Goal: Use online tool/utility: Utilize a website feature to perform a specific function

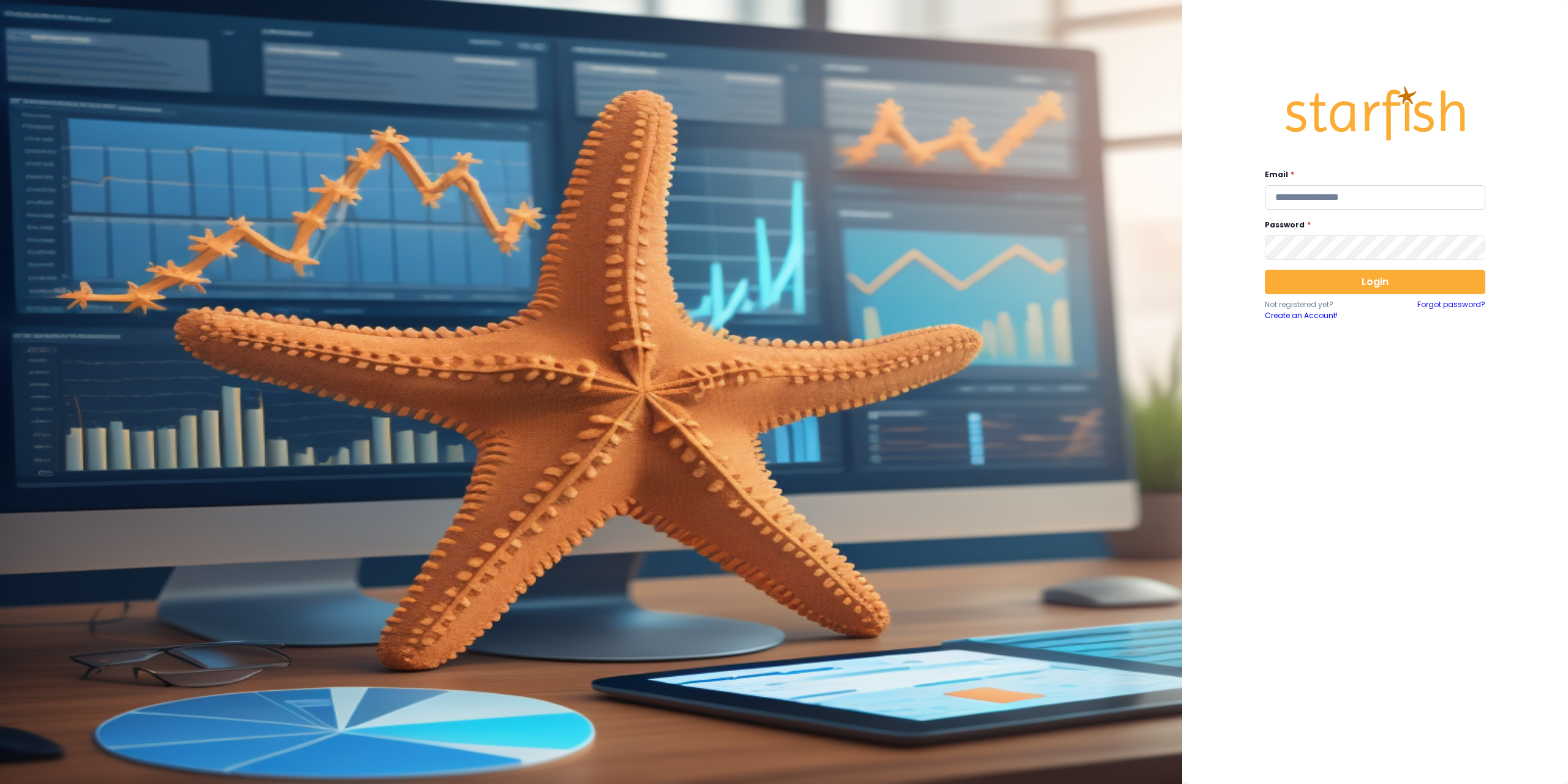
click at [1356, 198] on input "email" at bounding box center [1375, 197] width 220 height 25
type input "**********"
click at [1388, 288] on button "Login" at bounding box center [1375, 282] width 220 height 25
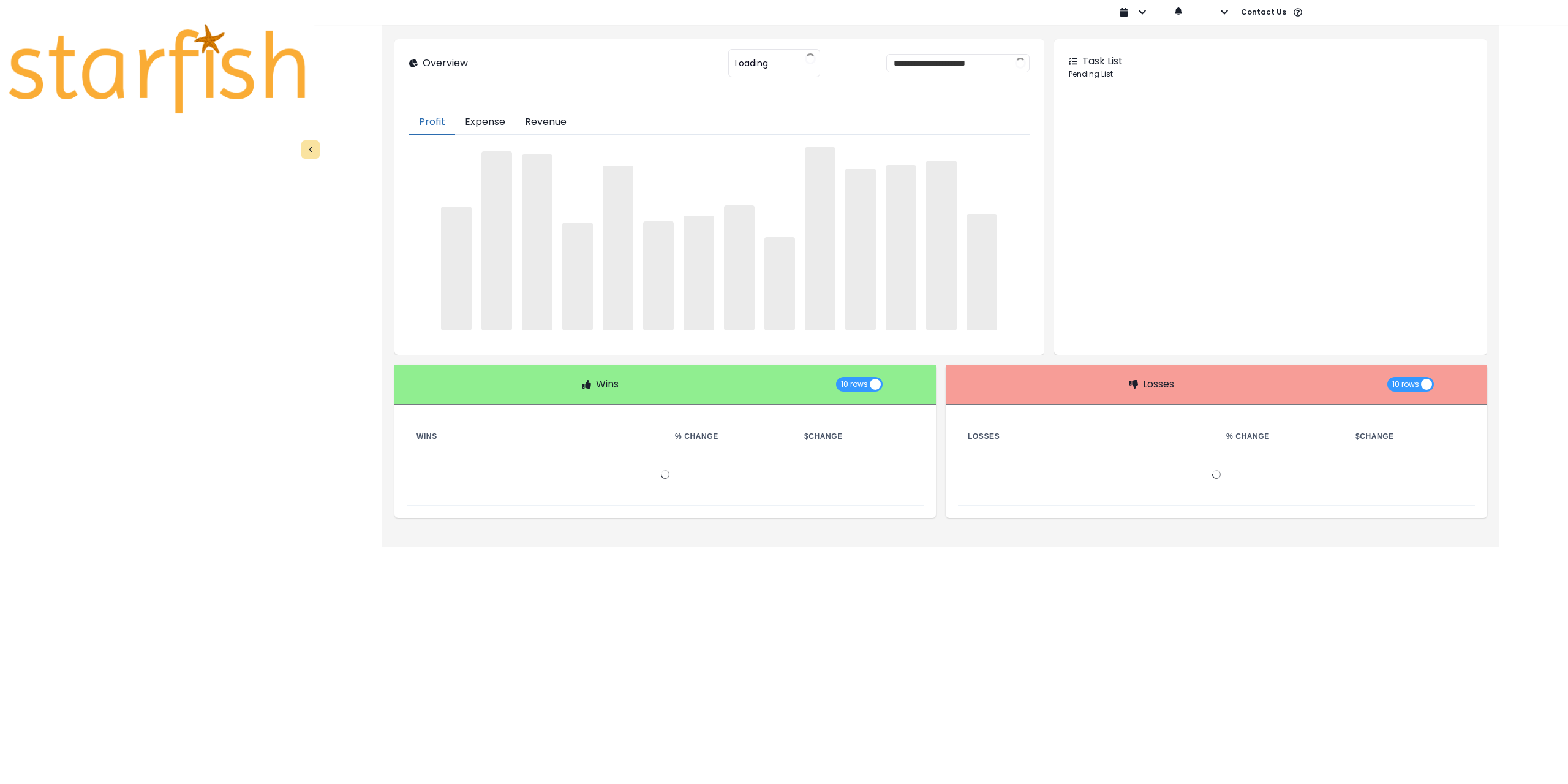
type input "********"
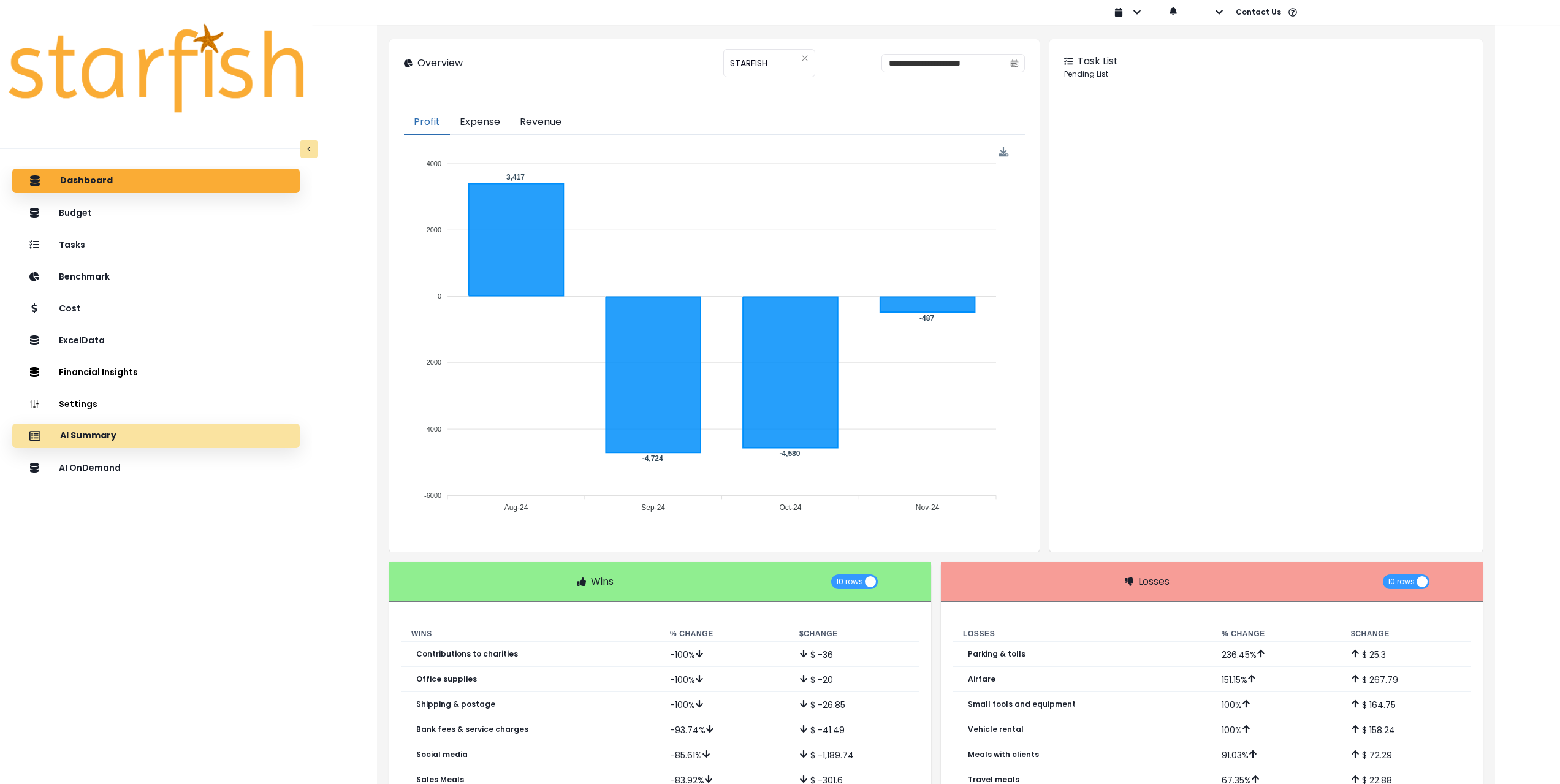
click at [104, 437] on p "AI Summary" at bounding box center [88, 435] width 56 height 11
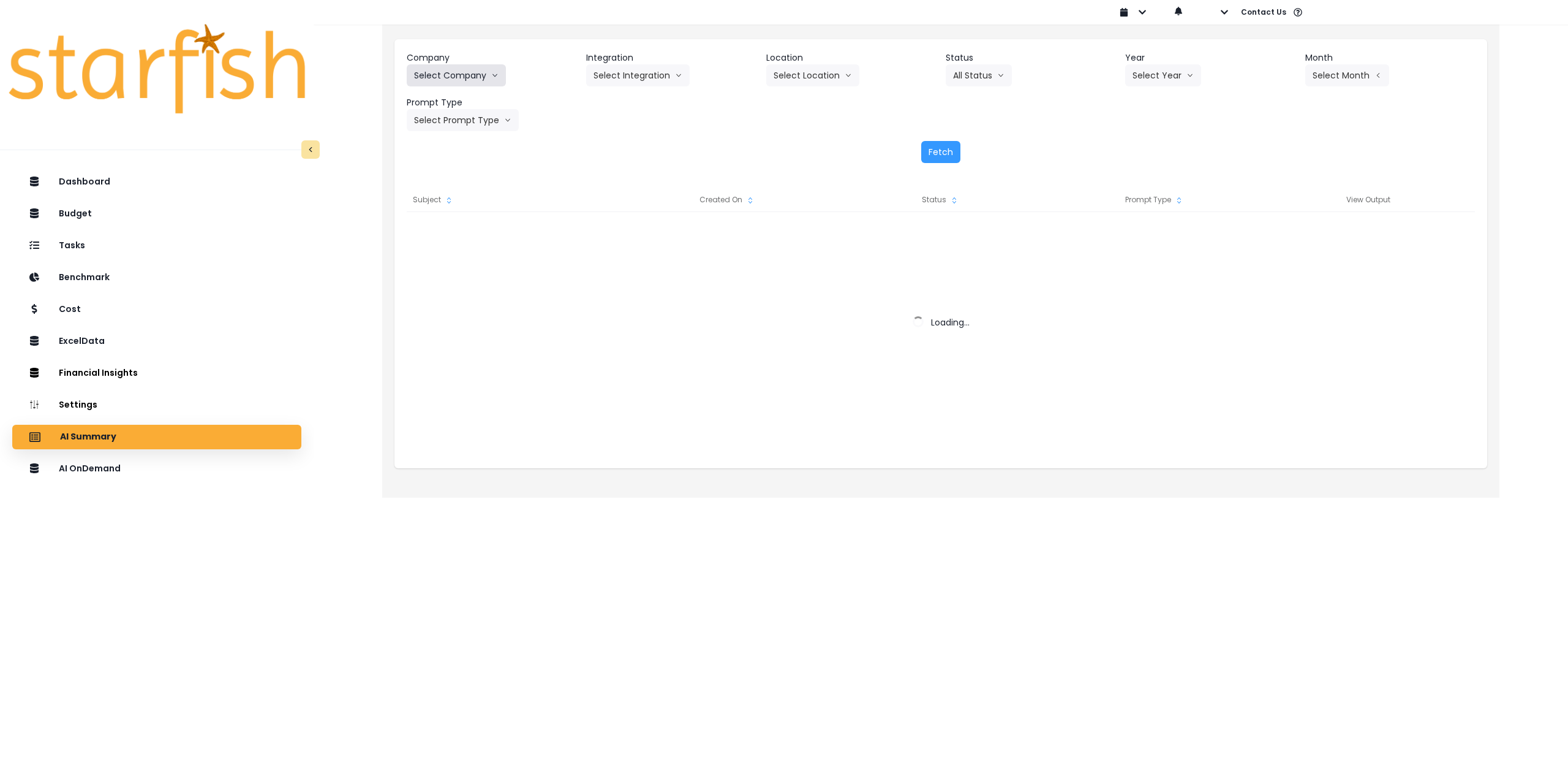
click at [467, 76] on button "Select Company" at bounding box center [456, 75] width 99 height 22
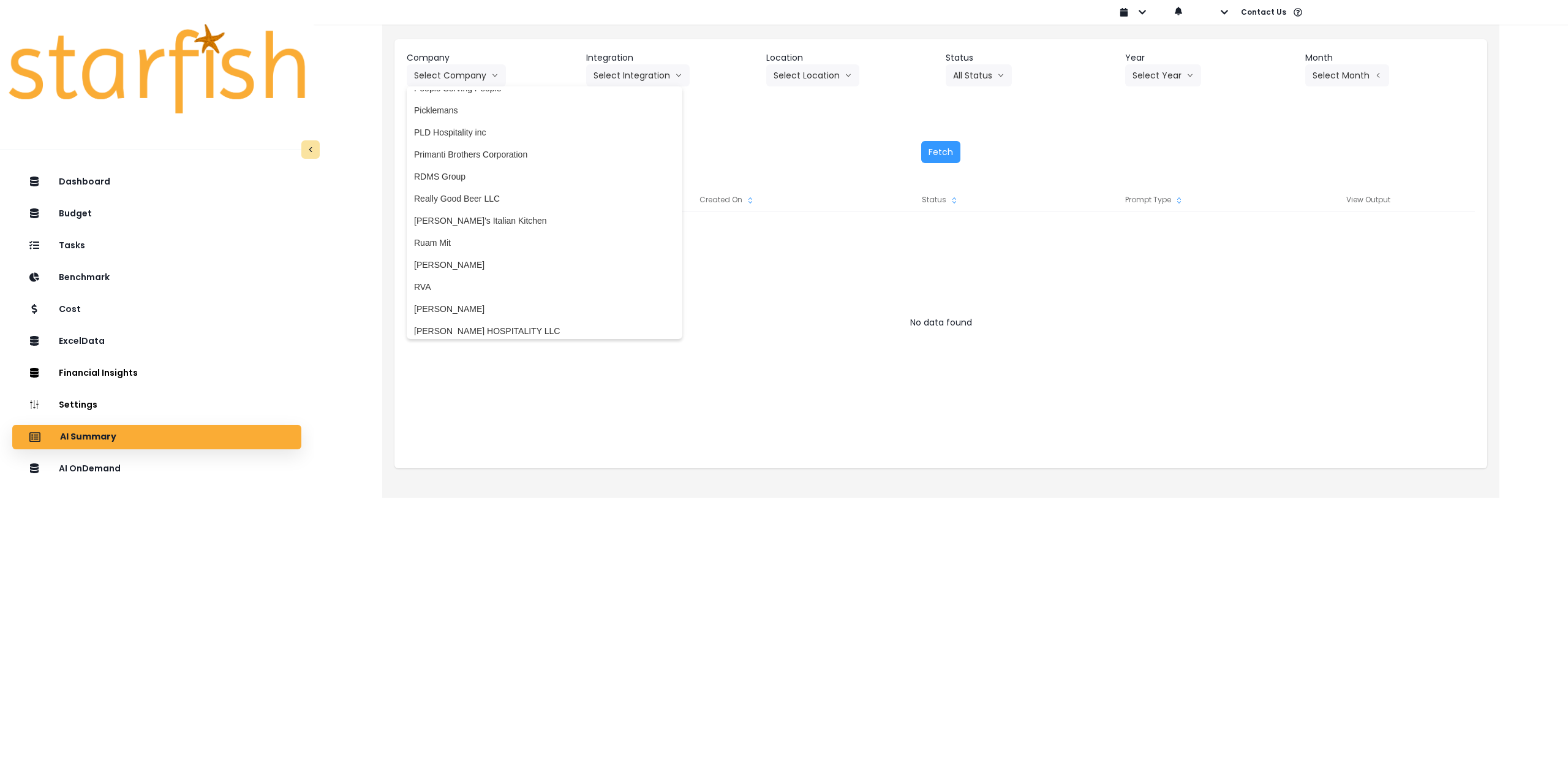
scroll to position [1927, 0]
click at [495, 223] on span "[PERSON_NAME]'s Italian Kitchen" at bounding box center [544, 226] width 261 height 12
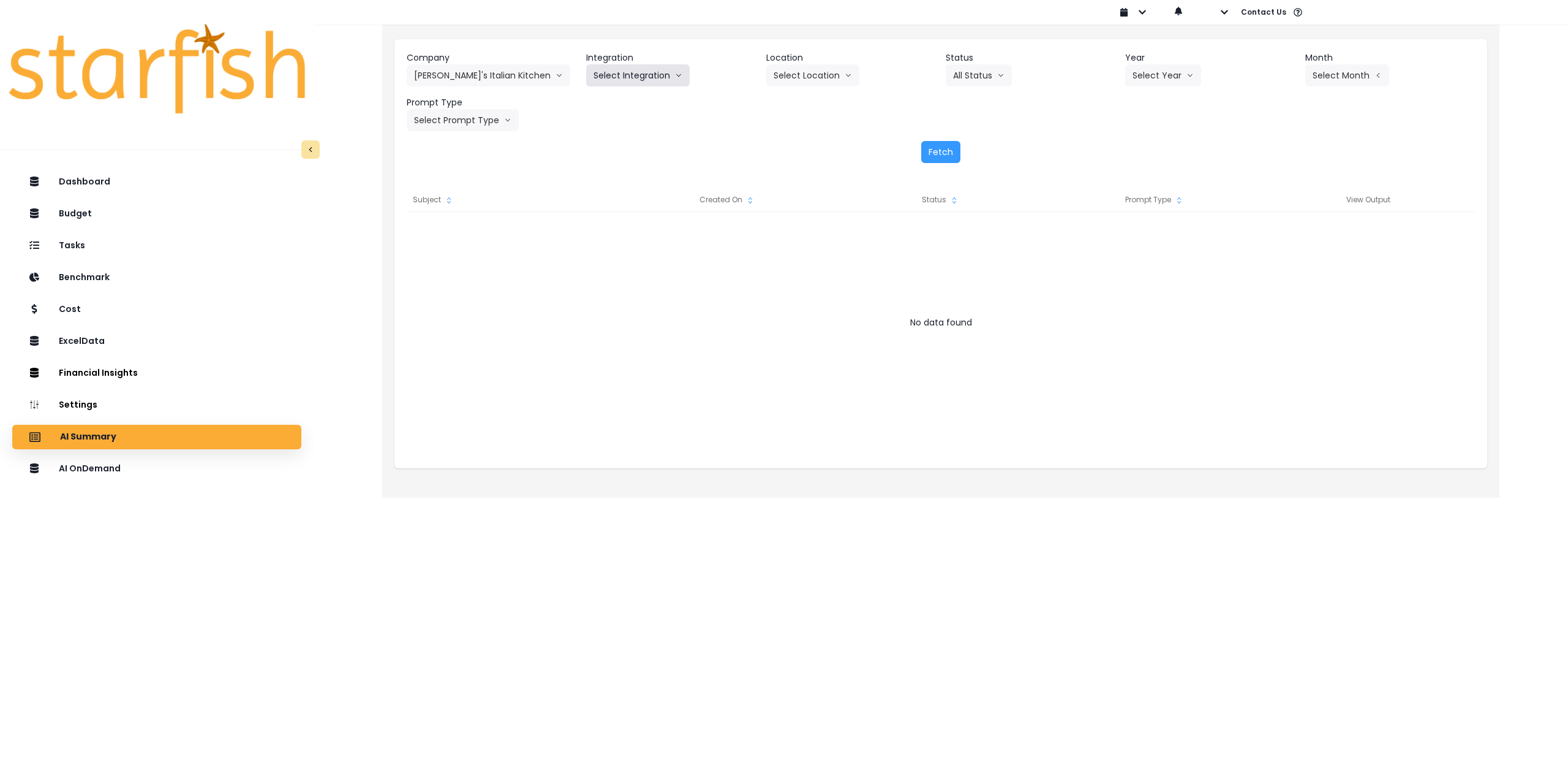
click at [657, 70] on button "Select Integration" at bounding box center [638, 75] width 104 height 22
click at [647, 99] on span "Quickbooks Online" at bounding box center [630, 101] width 72 height 12
click at [820, 71] on button "Select Location" at bounding box center [813, 75] width 93 height 22
click at [809, 97] on span "All Locations" at bounding box center [798, 101] width 48 height 12
click at [1173, 66] on button "Select Year" at bounding box center [1164, 75] width 76 height 22
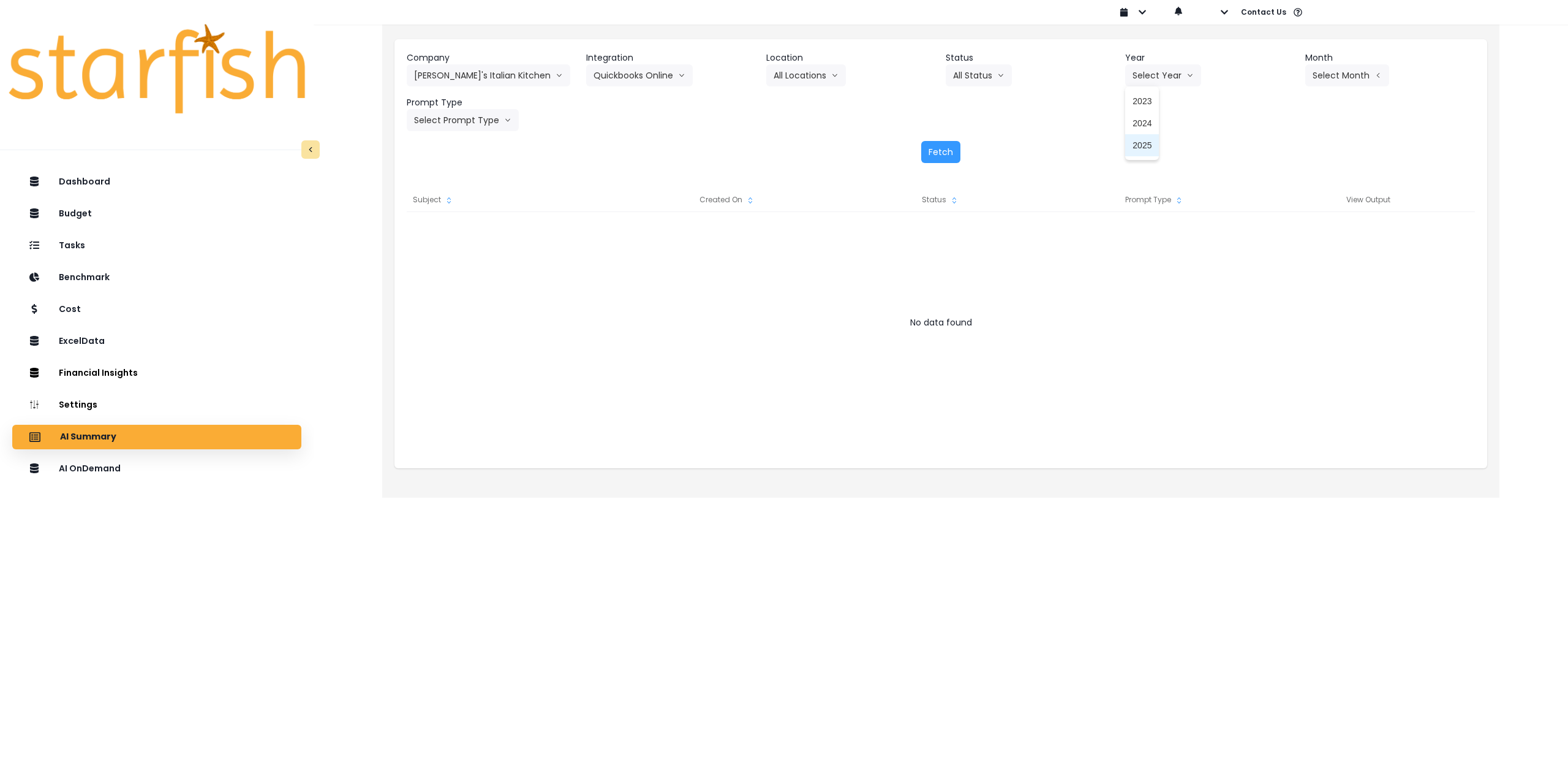
click at [1133, 141] on span "2025" at bounding box center [1142, 145] width 19 height 12
click at [1335, 89] on div "Company [PERSON_NAME]'s Italian Kitchen 86 Costs Asti Bagel Cafe Balance Grille…" at bounding box center [941, 91] width 1069 height 80
click at [1337, 76] on button "Select Month" at bounding box center [1347, 75] width 84 height 22
drag, startPoint x: 1276, startPoint y: 209, endPoint x: 1199, endPoint y: 199, distance: 77.6
click at [1275, 210] on span "July" at bounding box center [1286, 211] width 24 height 12
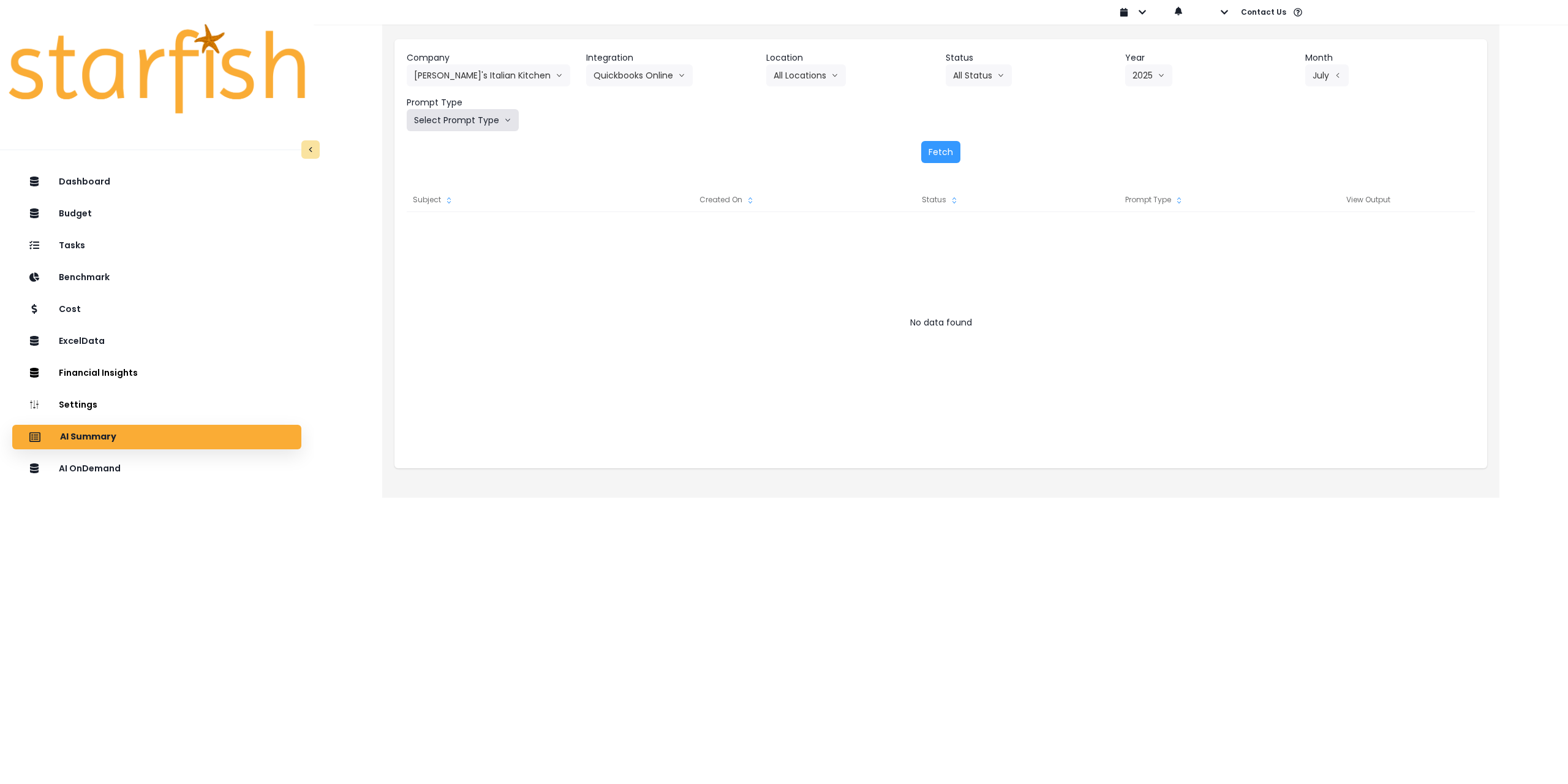
click at [474, 119] on button "Select Prompt Type" at bounding box center [462, 120] width 112 height 22
click at [448, 236] on span "Monthly Summary" at bounding box center [449, 234] width 70 height 12
click at [944, 145] on button "Fetch" at bounding box center [940, 152] width 39 height 22
click at [935, 168] on div "Company [PERSON_NAME]'s Italian Kitchen 86 Costs Asti Bagel Cafe Balance Grille…" at bounding box center [940, 107] width 1093 height 136
click at [936, 157] on button "Fetch" at bounding box center [940, 152] width 39 height 22
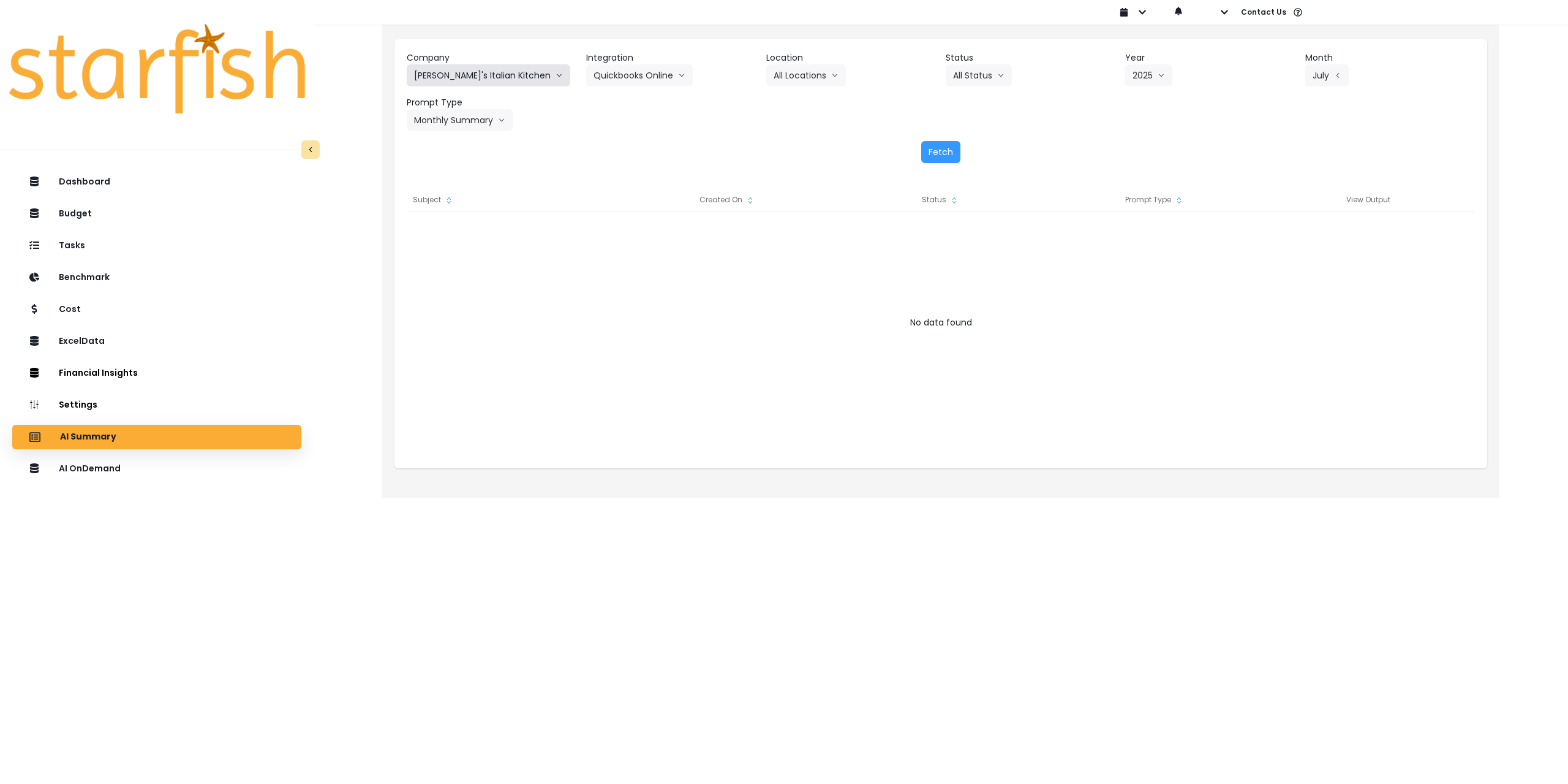
click at [498, 79] on button "[PERSON_NAME]'s Italian Kitchen" at bounding box center [488, 75] width 163 height 22
drag, startPoint x: 500, startPoint y: 63, endPoint x: 493, endPoint y: 68, distance: 8.6
click at [500, 63] on header "Company" at bounding box center [491, 58] width 170 height 13
click at [493, 69] on button "[PERSON_NAME]'s Italian Kitchen" at bounding box center [488, 75] width 163 height 22
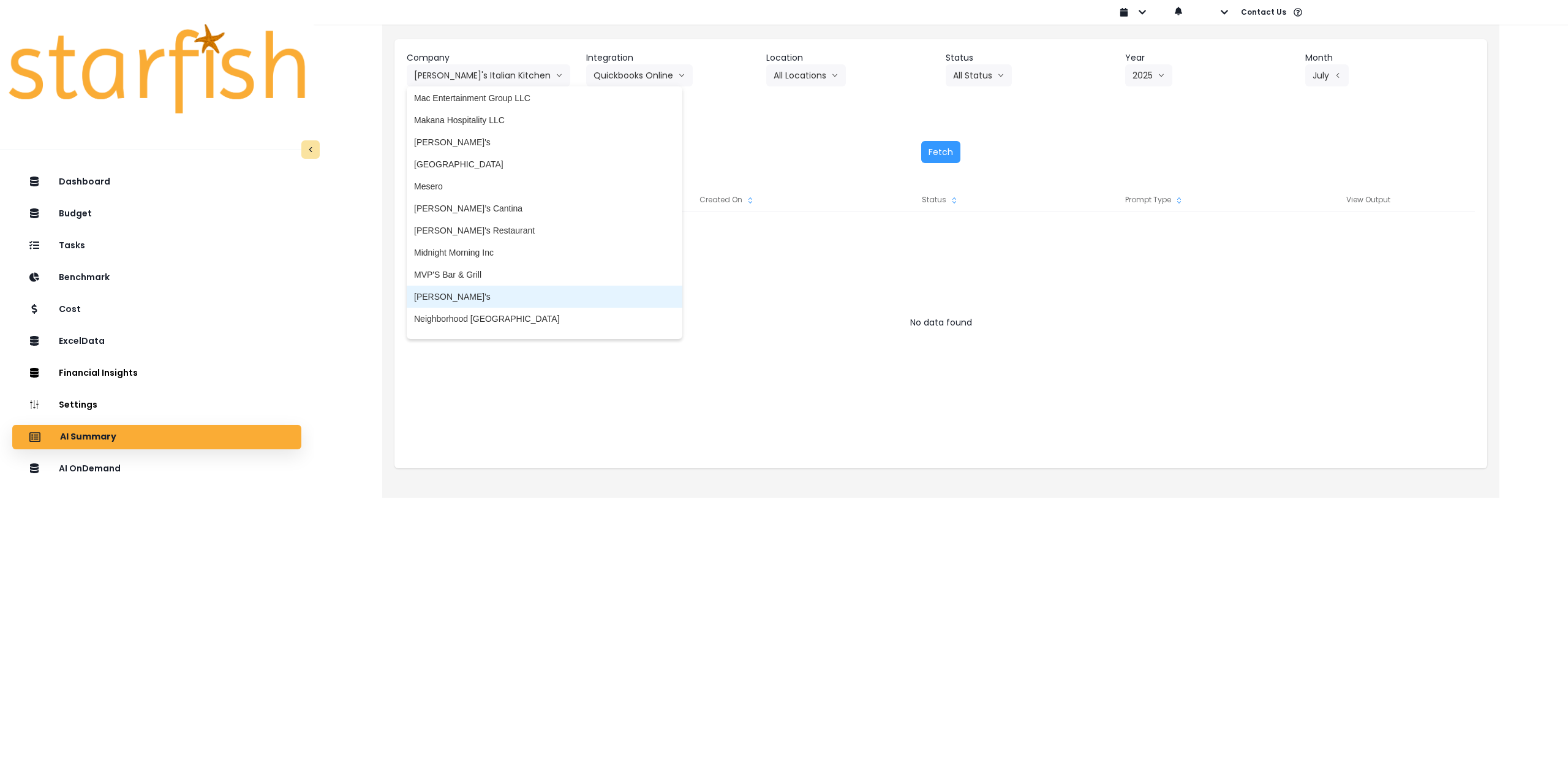
scroll to position [1498, 0]
click at [464, 168] on span "[GEOGRAPHIC_DATA]" at bounding box center [544, 169] width 261 height 12
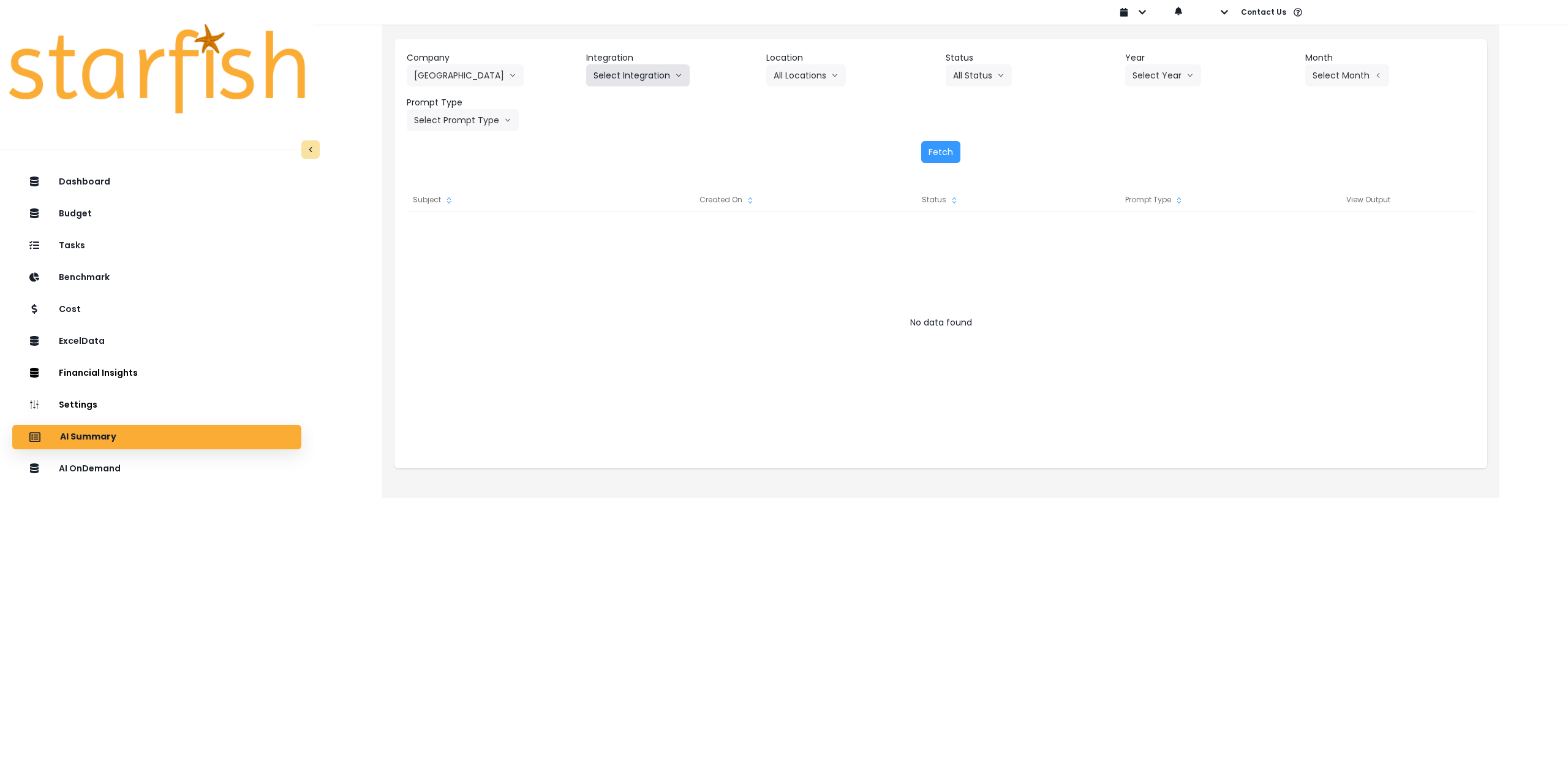
click at [647, 72] on button "Select Integration" at bounding box center [638, 75] width 104 height 22
click at [601, 105] on span "R365" at bounding box center [604, 101] width 20 height 12
click at [779, 75] on button "Select Location" at bounding box center [813, 75] width 93 height 22
drag, startPoint x: 787, startPoint y: 100, endPoint x: 774, endPoint y: 102, distance: 13.2
click at [787, 102] on span "All Locations" at bounding box center [798, 101] width 48 height 12
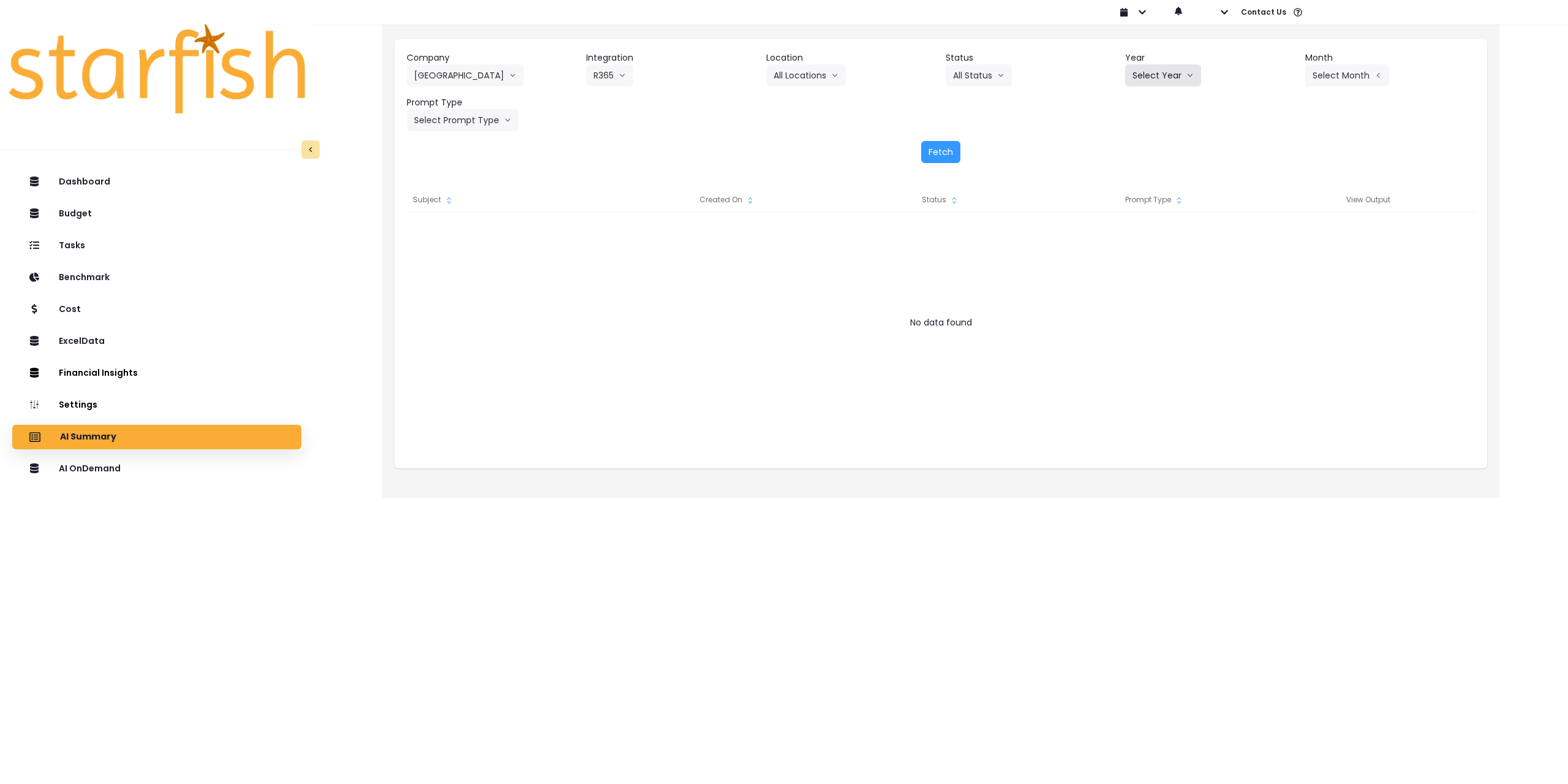
click at [1184, 75] on button "Select Year" at bounding box center [1164, 75] width 76 height 22
click at [1143, 148] on span "2025" at bounding box center [1142, 145] width 19 height 12
click at [1309, 65] on button "Select Month" at bounding box center [1347, 75] width 84 height 22
drag, startPoint x: 1276, startPoint y: 211, endPoint x: 1207, endPoint y: 209, distance: 69.0
click at [1276, 212] on span "July" at bounding box center [1286, 211] width 24 height 12
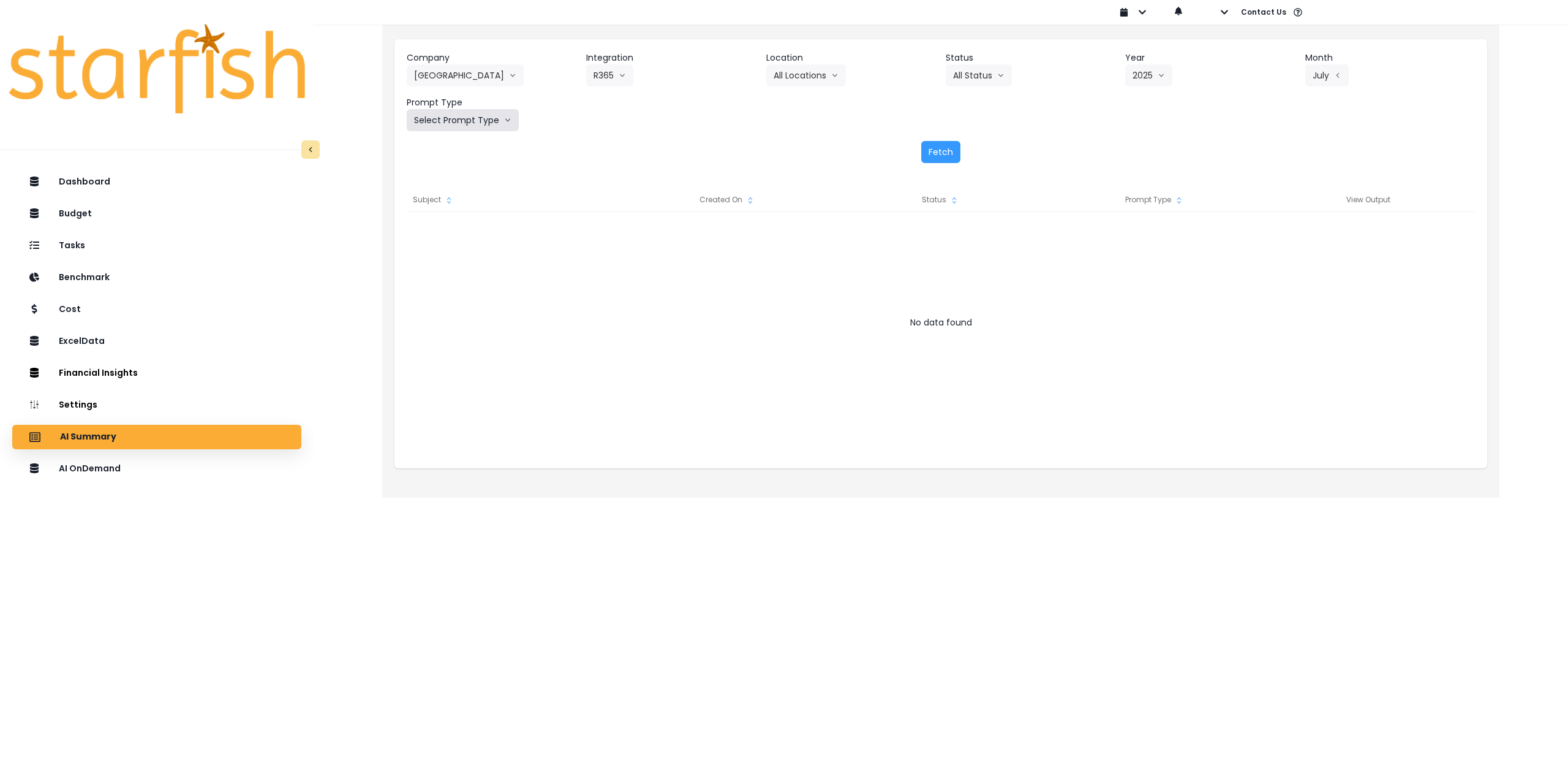
click at [477, 123] on button "Select Prompt Type" at bounding box center [462, 120] width 112 height 22
click at [448, 241] on li "Monthly Summary" at bounding box center [448, 234] width 84 height 22
click at [944, 154] on button "Fetch" at bounding box center [940, 152] width 39 height 22
click at [471, 84] on button "[GEOGRAPHIC_DATA]" at bounding box center [465, 75] width 117 height 22
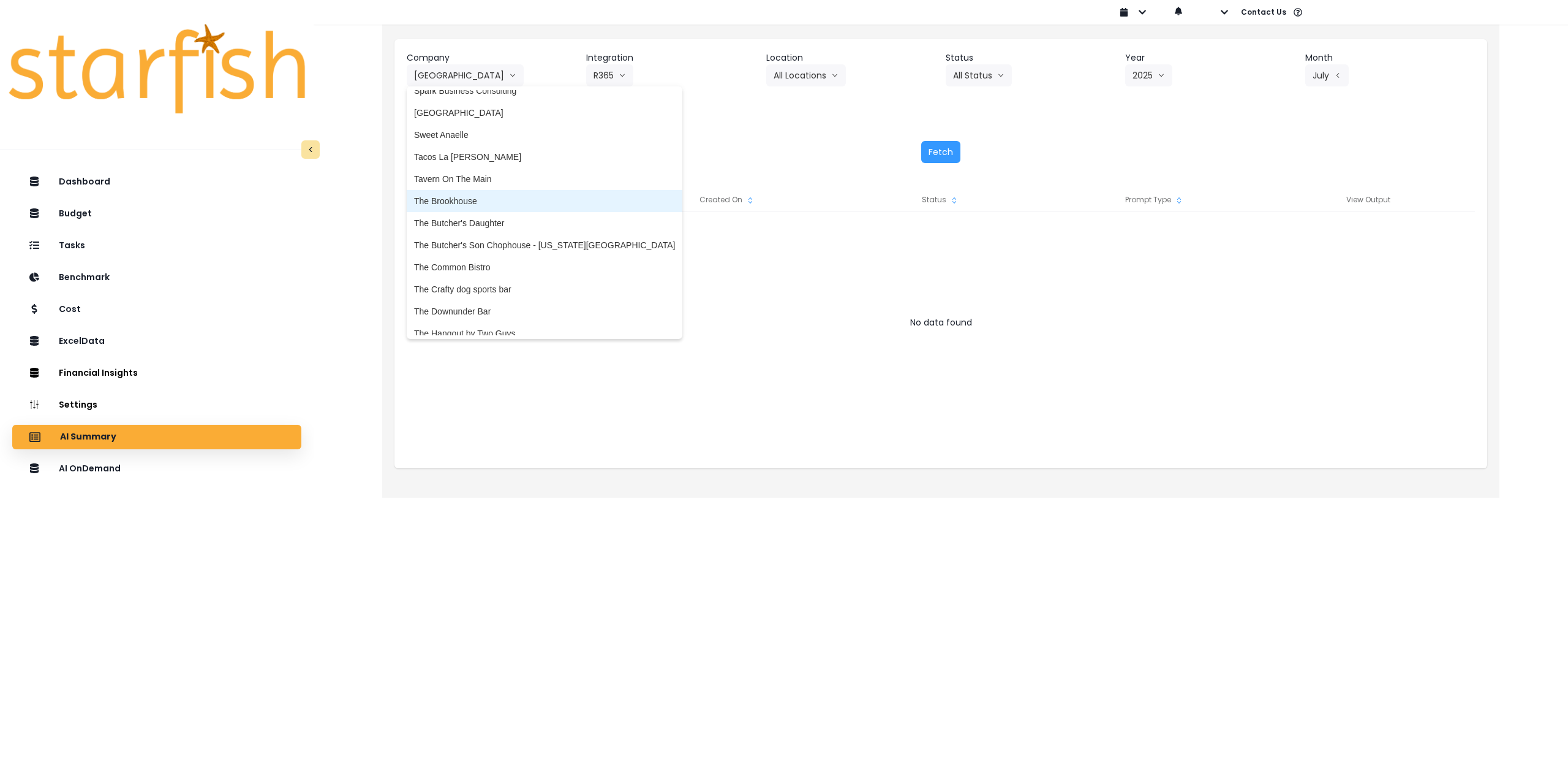
scroll to position [2356, 0]
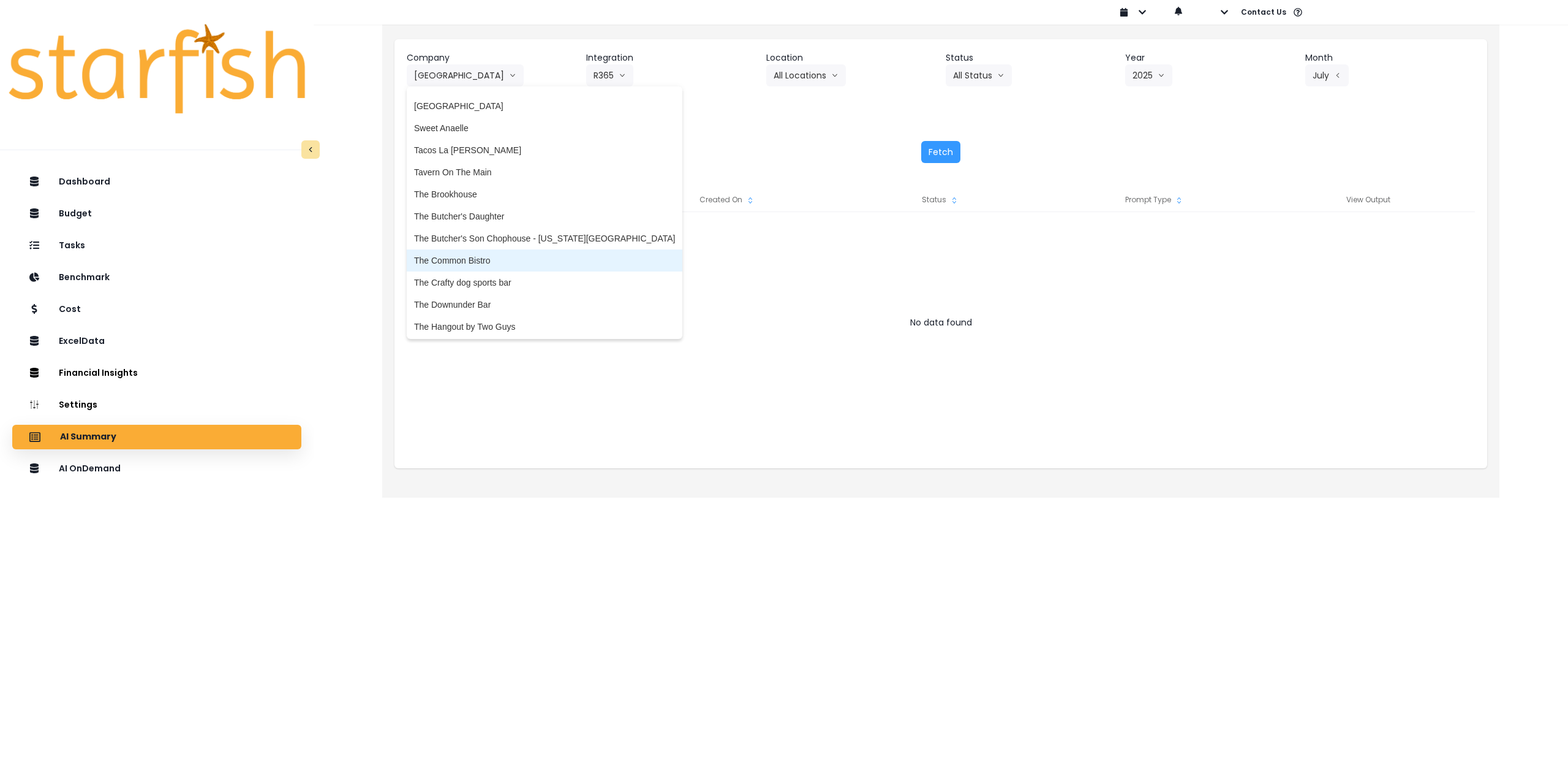
click at [492, 261] on span "The Common Bistro" at bounding box center [544, 260] width 261 height 12
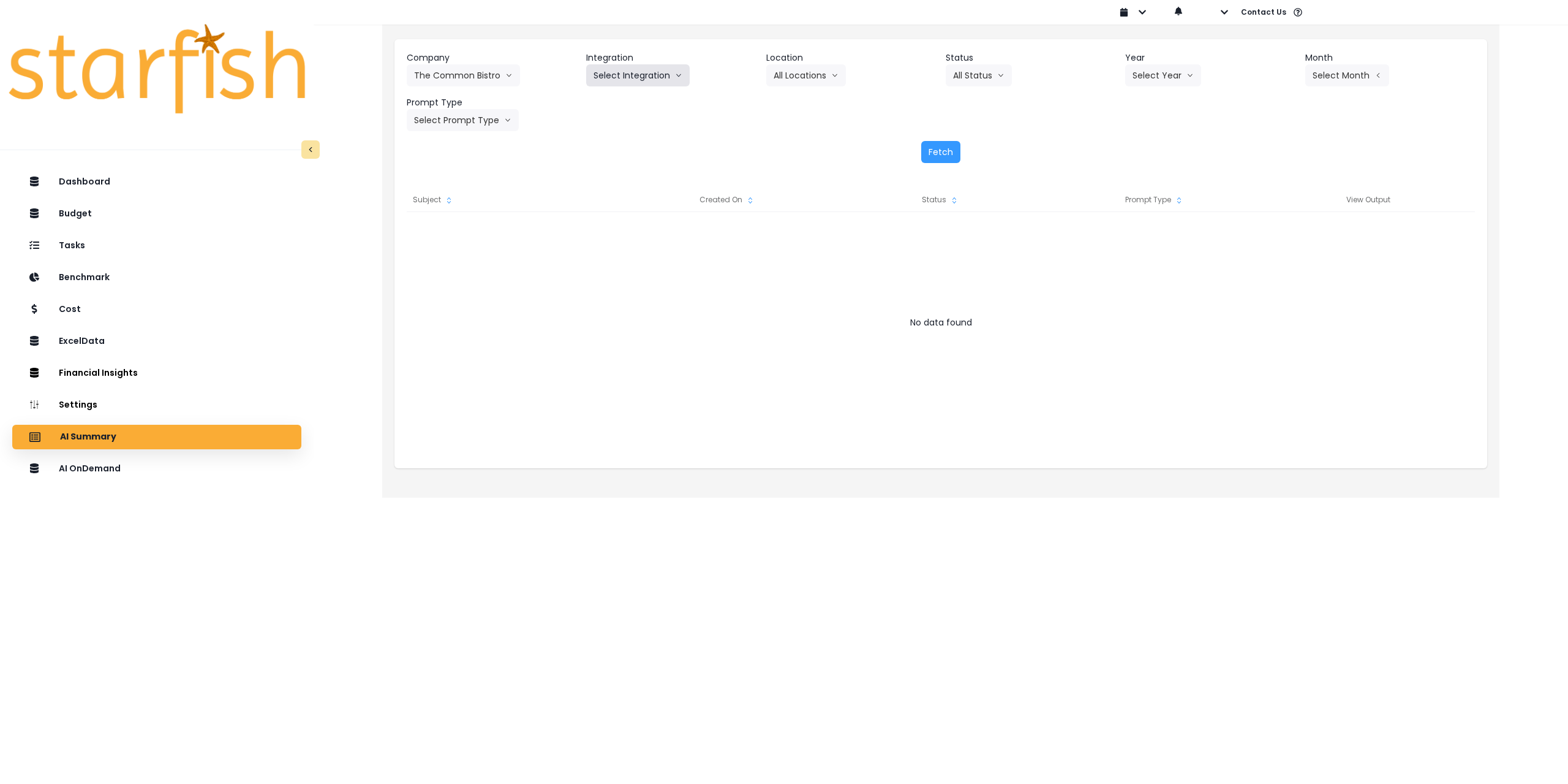
click at [637, 77] on button "Select Integration" at bounding box center [638, 75] width 104 height 22
click at [626, 100] on span "The Common Bistro" at bounding box center [632, 101] width 76 height 12
click at [808, 74] on button "Select Location" at bounding box center [813, 75] width 93 height 22
click at [798, 99] on span "All Locations" at bounding box center [798, 101] width 48 height 12
click at [1174, 80] on button "Select Year" at bounding box center [1164, 75] width 76 height 22
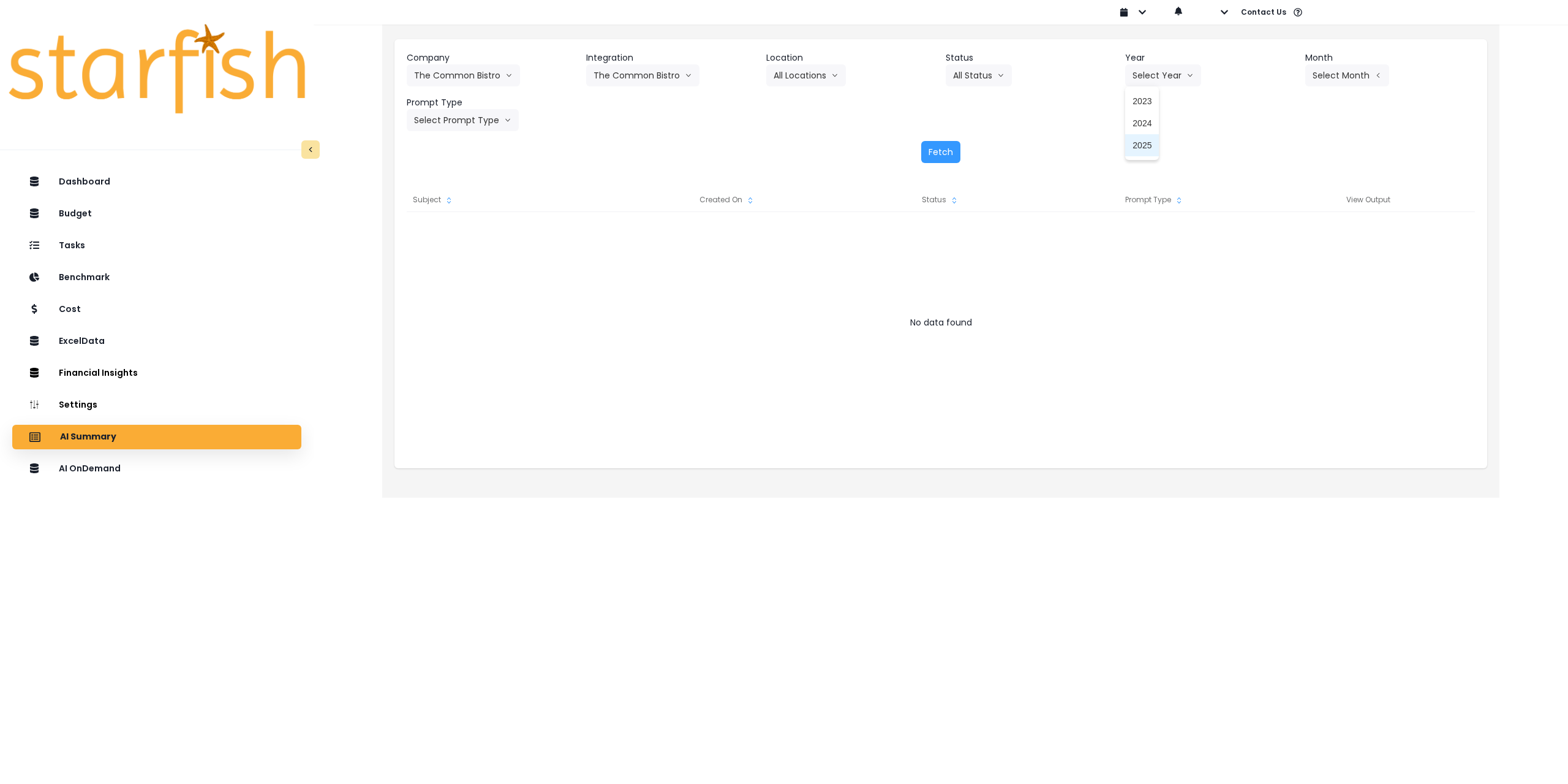
drag, startPoint x: 1150, startPoint y: 146, endPoint x: 1136, endPoint y: 150, distance: 14.6
click at [1148, 148] on span "2025" at bounding box center [1142, 145] width 19 height 12
click at [1344, 80] on button "Select Month" at bounding box center [1347, 75] width 84 height 22
click at [1276, 215] on span "July" at bounding box center [1286, 211] width 24 height 12
click at [961, 80] on button "All Status" at bounding box center [979, 75] width 66 height 22
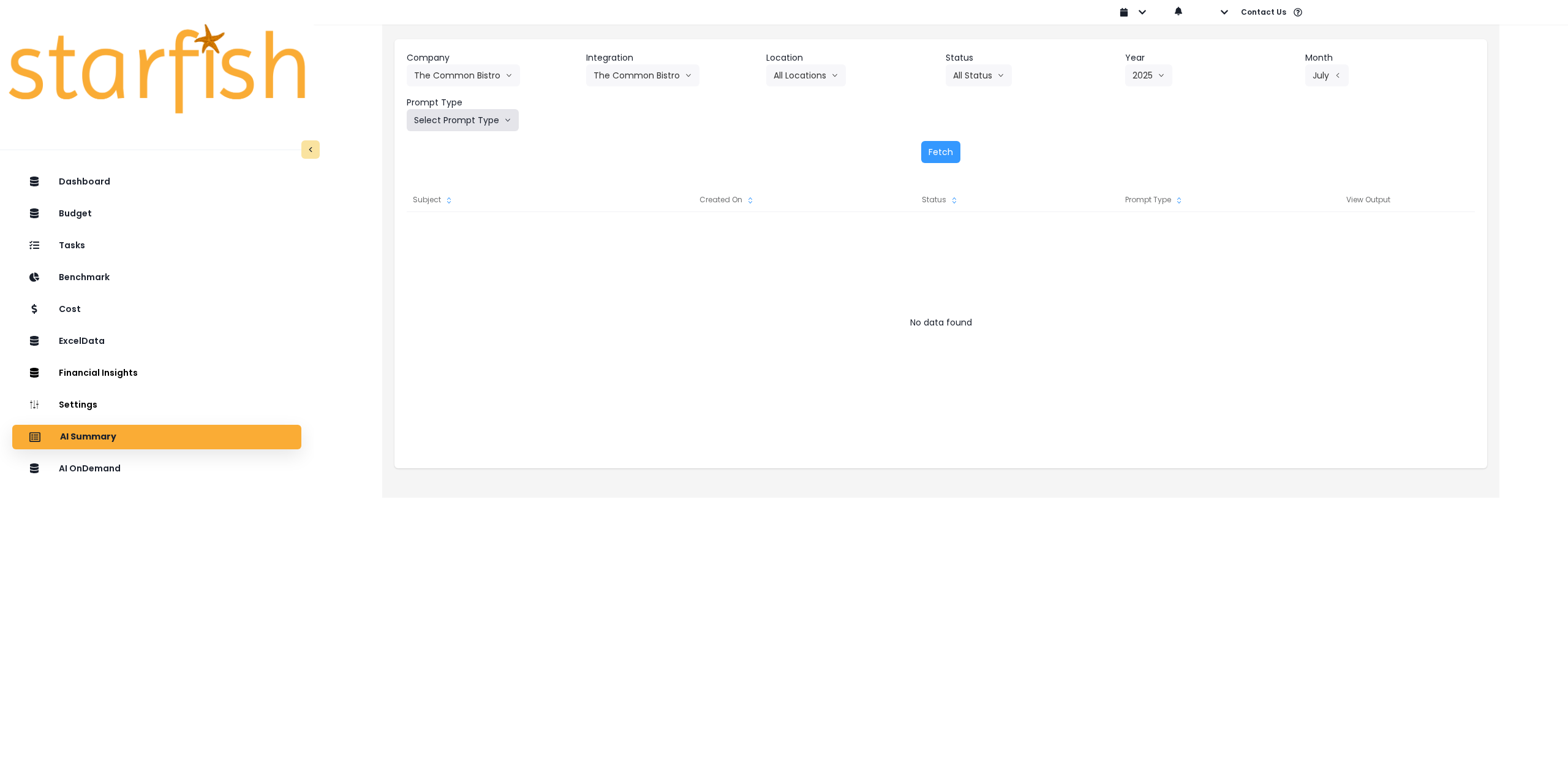
click at [490, 118] on button "Select Prompt Type" at bounding box center [462, 120] width 112 height 22
click at [450, 241] on li "Monthly Summary" at bounding box center [448, 234] width 84 height 22
click at [938, 148] on button "Fetch" at bounding box center [940, 152] width 39 height 22
click at [664, 71] on button "The Common Bistro" at bounding box center [643, 75] width 113 height 22
click at [490, 77] on button "The Common Bistro" at bounding box center [463, 75] width 113 height 22
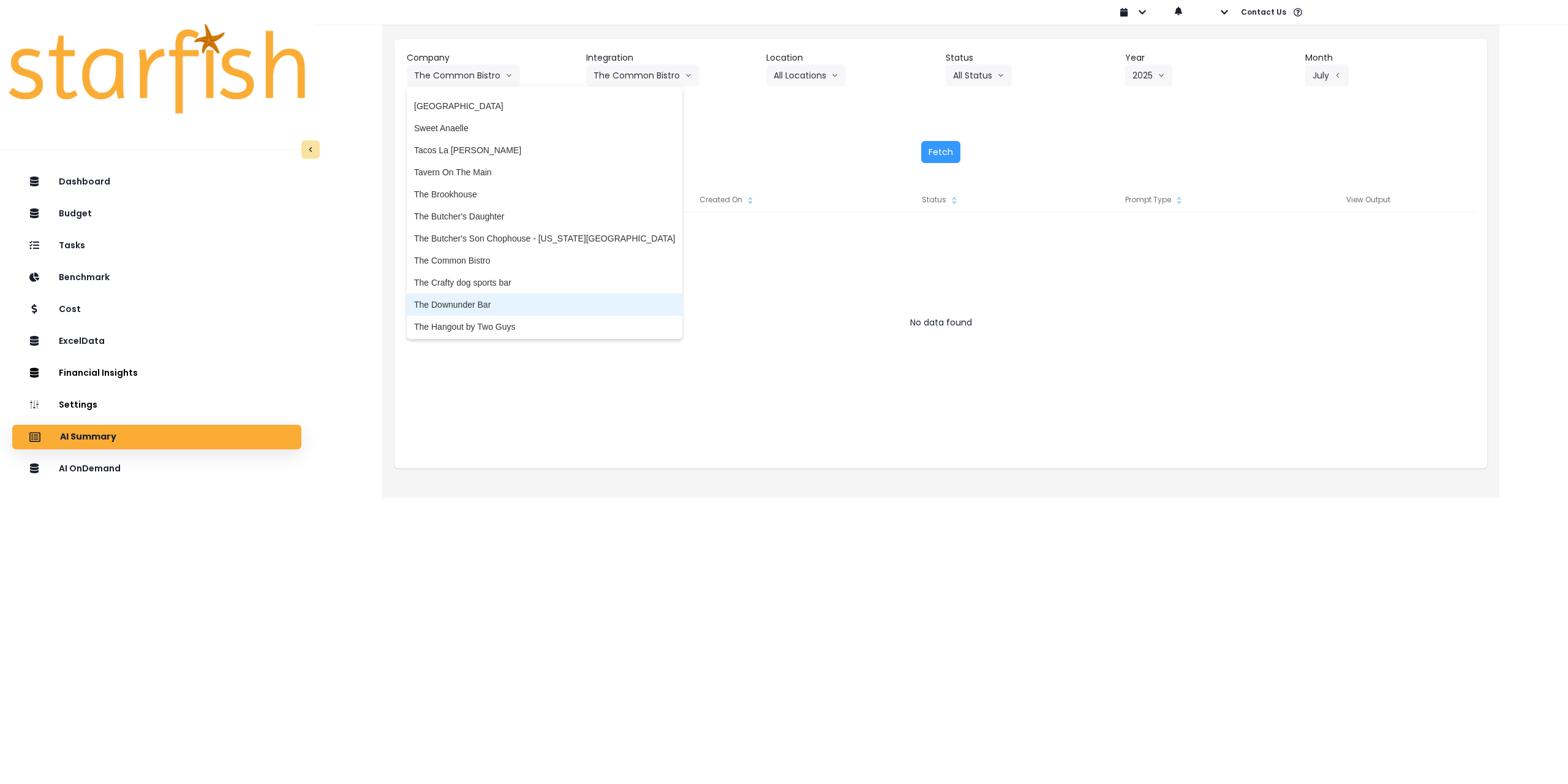
drag, startPoint x: 489, startPoint y: 306, endPoint x: 502, endPoint y: 291, distance: 19.8
click at [489, 307] on span "The Downunder Bar" at bounding box center [544, 304] width 261 height 12
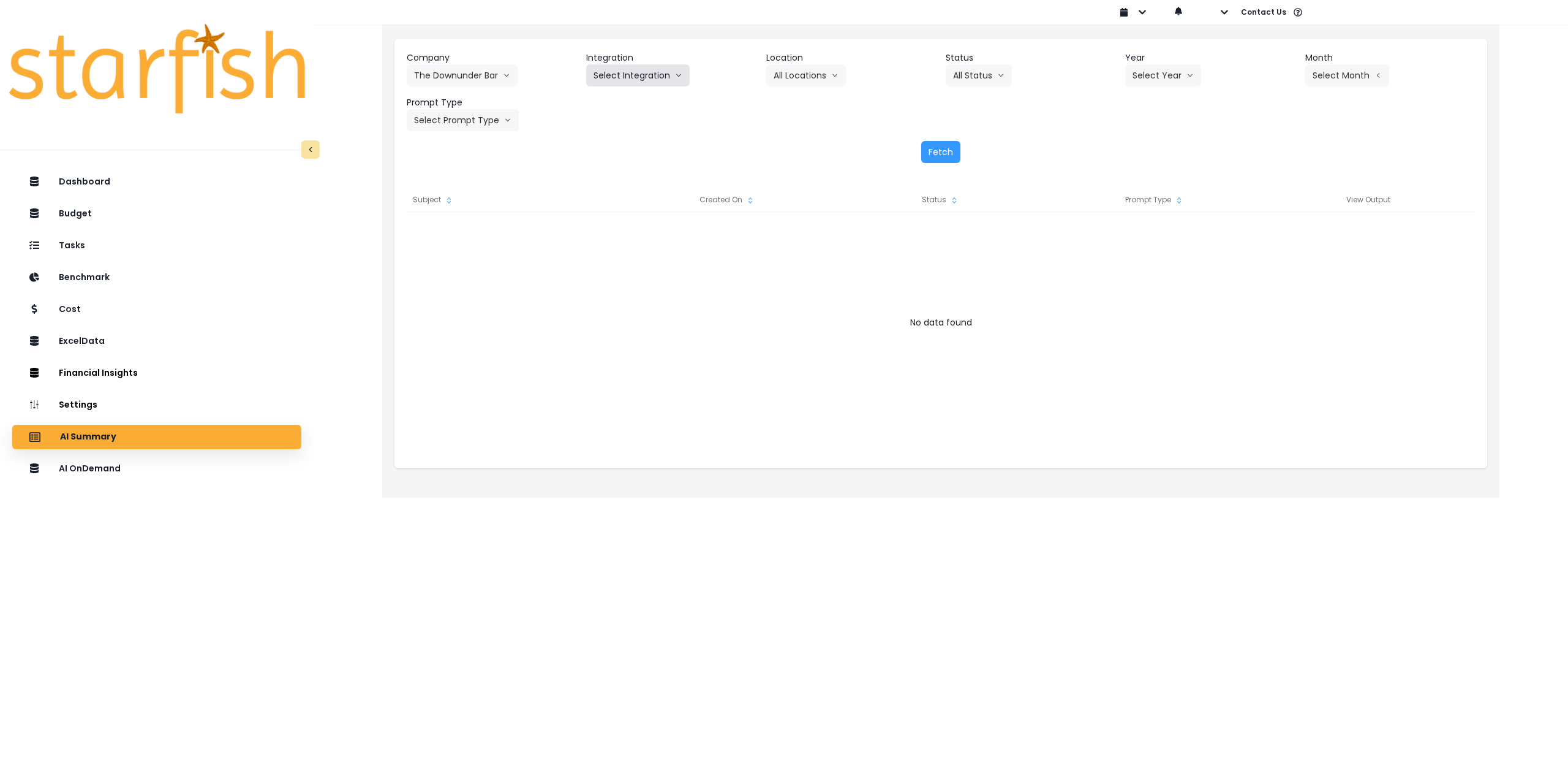
click at [620, 84] on button "Select Integration" at bounding box center [638, 75] width 104 height 22
click at [620, 104] on span "The Downunder Bar" at bounding box center [632, 101] width 76 height 12
click at [841, 76] on button "Select Location" at bounding box center [813, 75] width 93 height 22
click at [803, 99] on span "All Locations" at bounding box center [798, 101] width 48 height 12
click at [1155, 76] on button "Select Year" at bounding box center [1164, 75] width 76 height 22
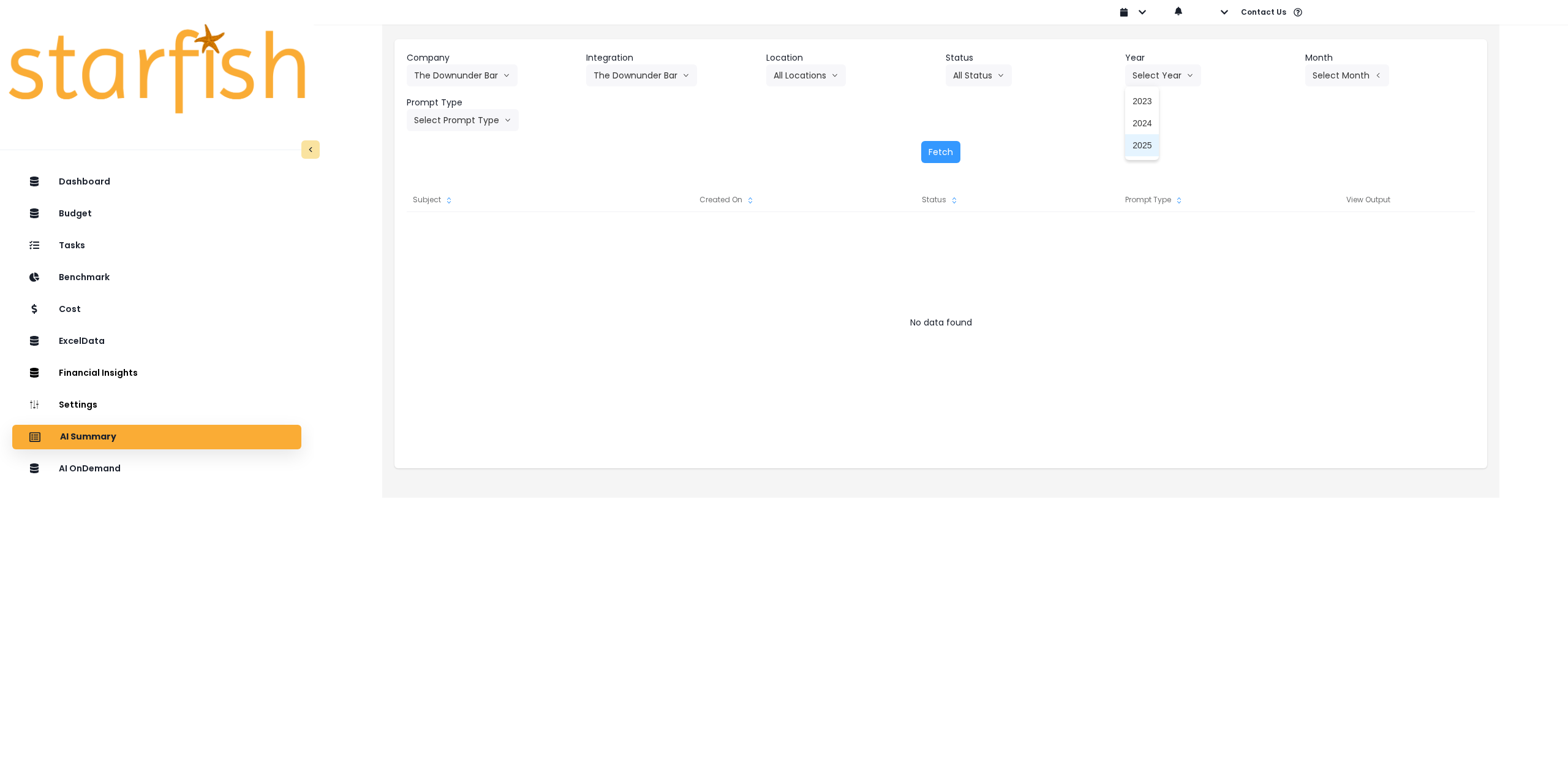
drag, startPoint x: 1142, startPoint y: 144, endPoint x: 1155, endPoint y: 143, distance: 13.0
click at [1142, 146] on span "2025" at bounding box center [1142, 145] width 19 height 12
click at [1355, 69] on button "Select Month" at bounding box center [1347, 75] width 84 height 22
click at [1274, 214] on span "July" at bounding box center [1286, 211] width 24 height 12
click at [461, 123] on button "Select Prompt Type" at bounding box center [462, 120] width 112 height 22
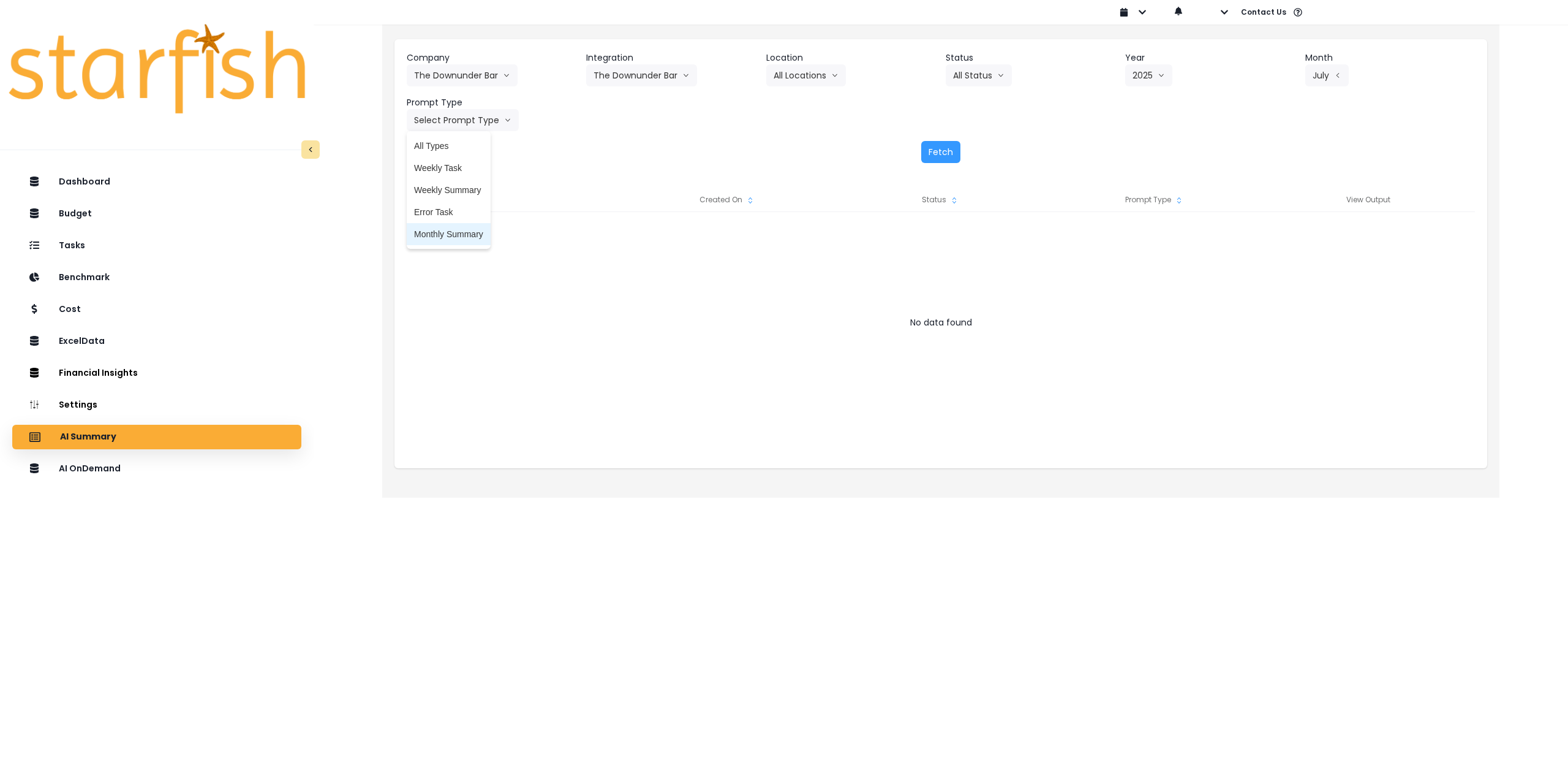
drag, startPoint x: 448, startPoint y: 235, endPoint x: 456, endPoint y: 236, distance: 8.1
click at [448, 236] on span "Monthly Summary" at bounding box center [449, 234] width 70 height 12
click at [933, 152] on button "Fetch" at bounding box center [940, 152] width 39 height 22
click at [462, 70] on button "The Downunder Bar" at bounding box center [462, 75] width 111 height 22
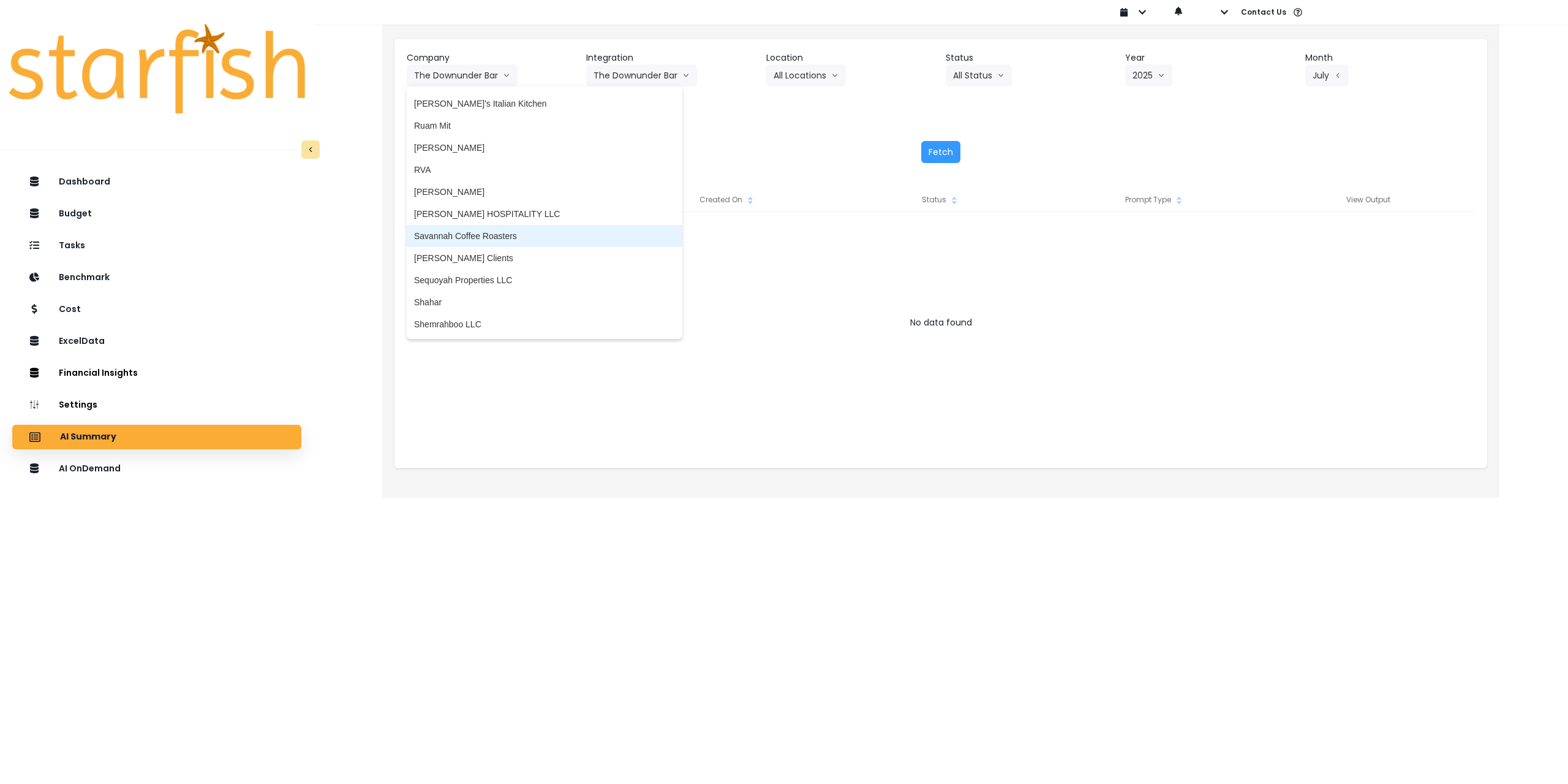
click at [495, 235] on span "Savannah Coffee Roasters" at bounding box center [544, 235] width 261 height 12
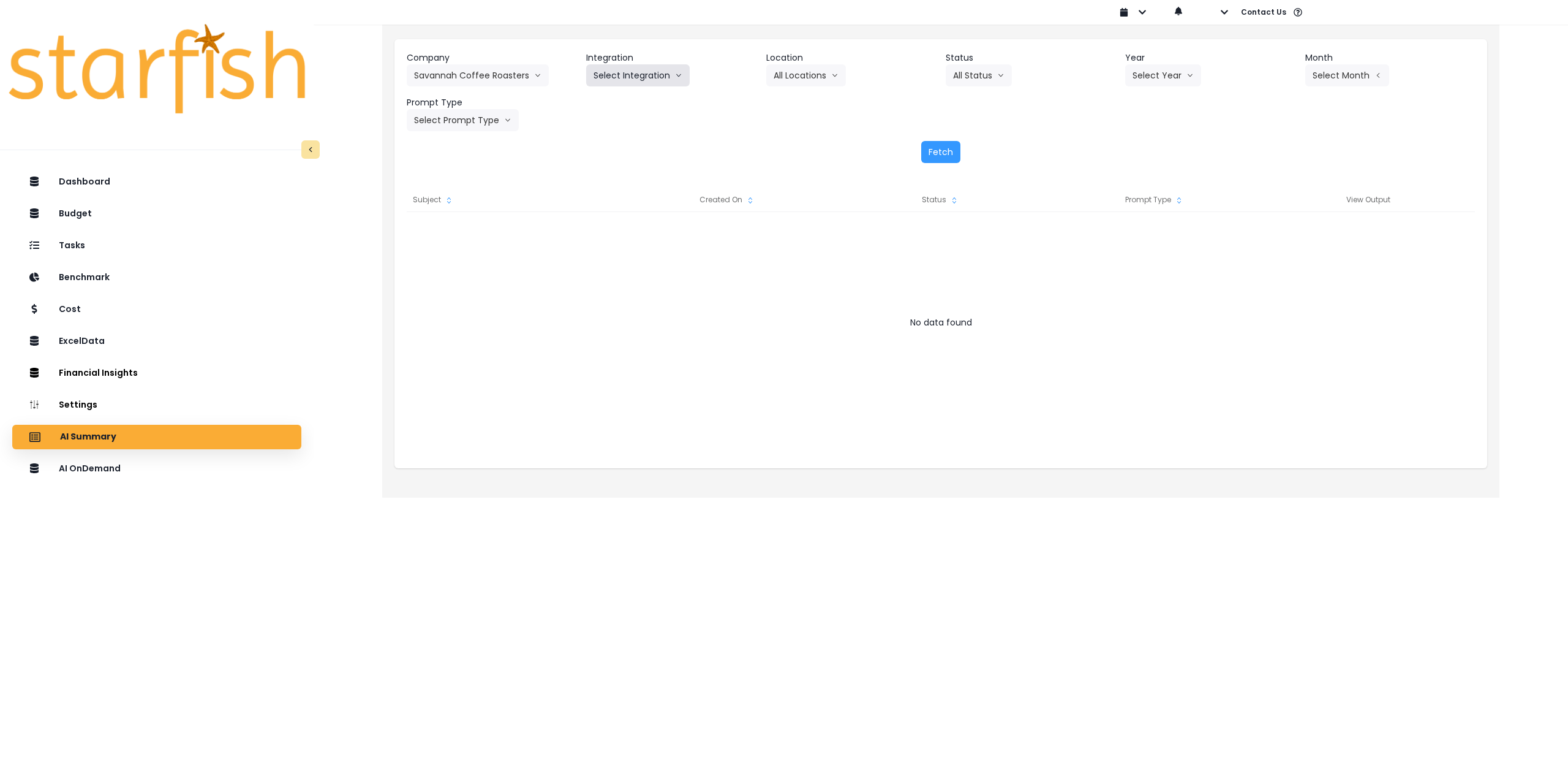
click at [634, 74] on button "Select Integration" at bounding box center [638, 75] width 104 height 22
click at [628, 100] on span "Quickbooks Online" at bounding box center [630, 101] width 72 height 12
click at [801, 73] on button "Select Location" at bounding box center [813, 75] width 93 height 22
drag, startPoint x: 799, startPoint y: 99, endPoint x: 826, endPoint y: 97, distance: 27.1
click at [799, 99] on span "All Locations" at bounding box center [798, 101] width 48 height 12
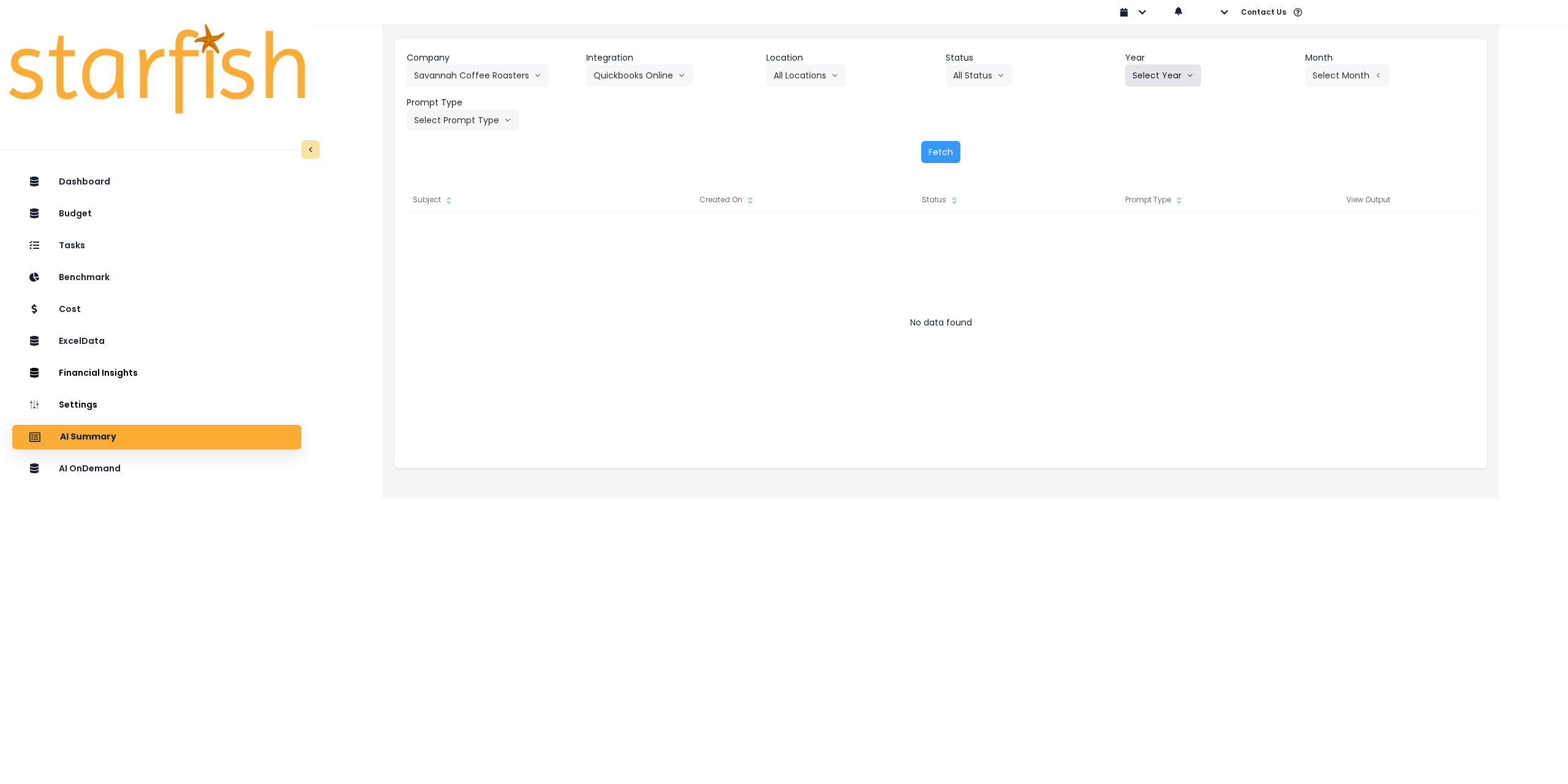
click at [1159, 77] on button "Select Year" at bounding box center [1164, 75] width 76 height 22
click at [1143, 144] on span "2025" at bounding box center [1142, 145] width 19 height 12
click at [1337, 74] on button "Select Month" at bounding box center [1347, 75] width 84 height 22
click at [1274, 208] on span "July" at bounding box center [1286, 211] width 24 height 12
click at [482, 124] on button "Select Prompt Type" at bounding box center [462, 120] width 112 height 22
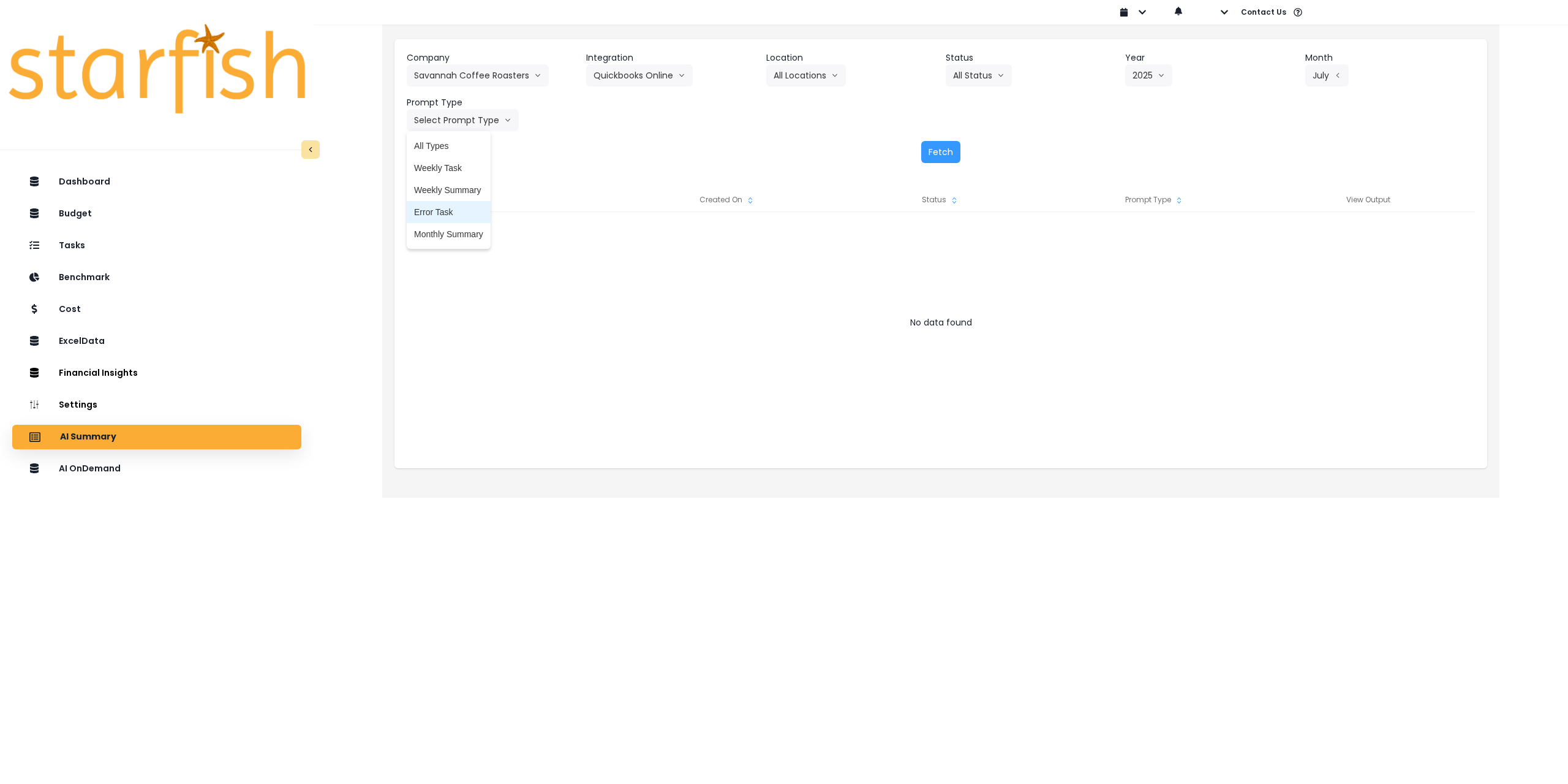
click at [456, 235] on span "Monthly Summary" at bounding box center [449, 234] width 70 height 12
click at [945, 153] on button "Fetch" at bounding box center [940, 152] width 39 height 22
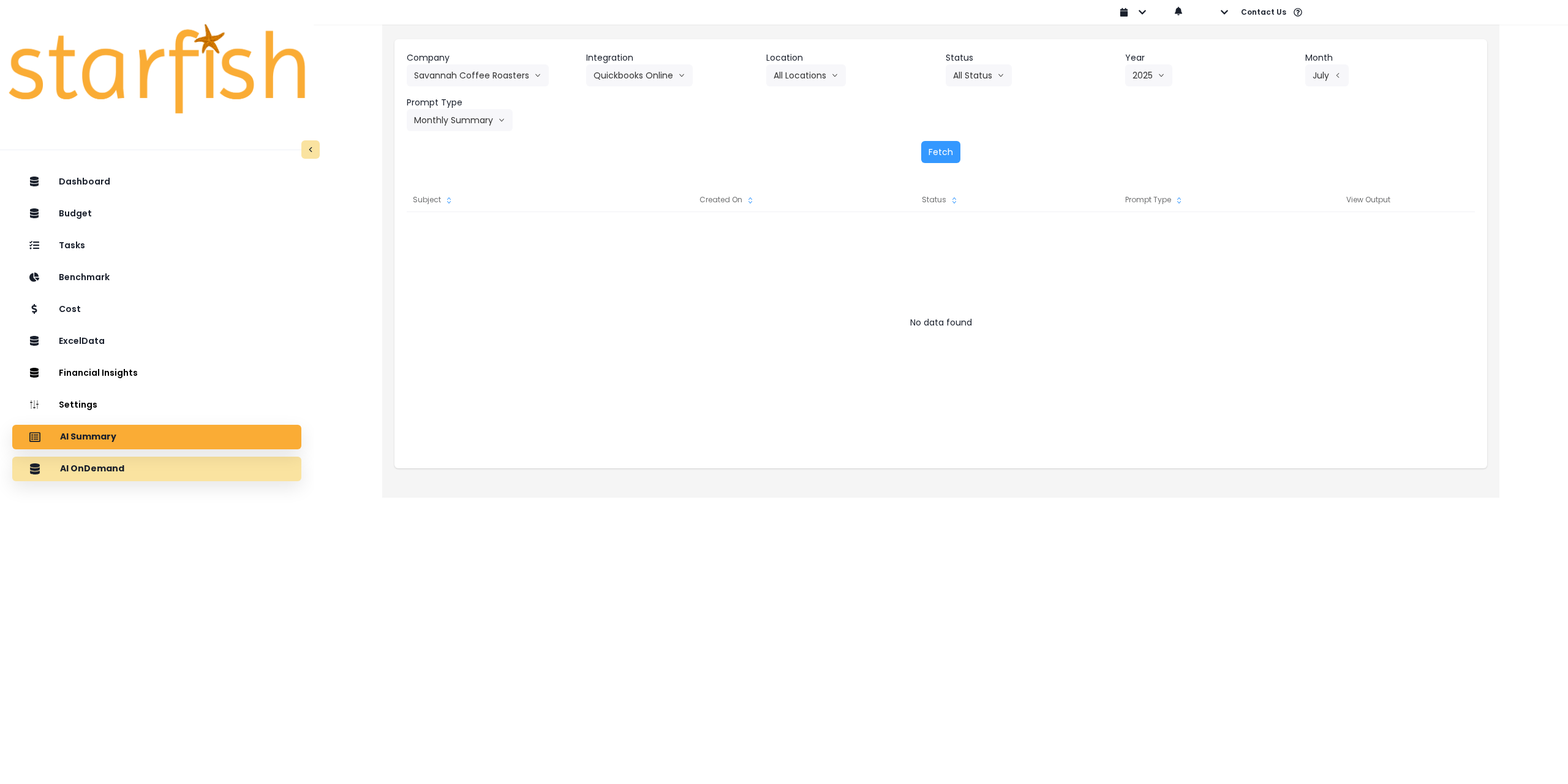
click at [162, 479] on div "AI OnDemand" at bounding box center [157, 468] width 269 height 26
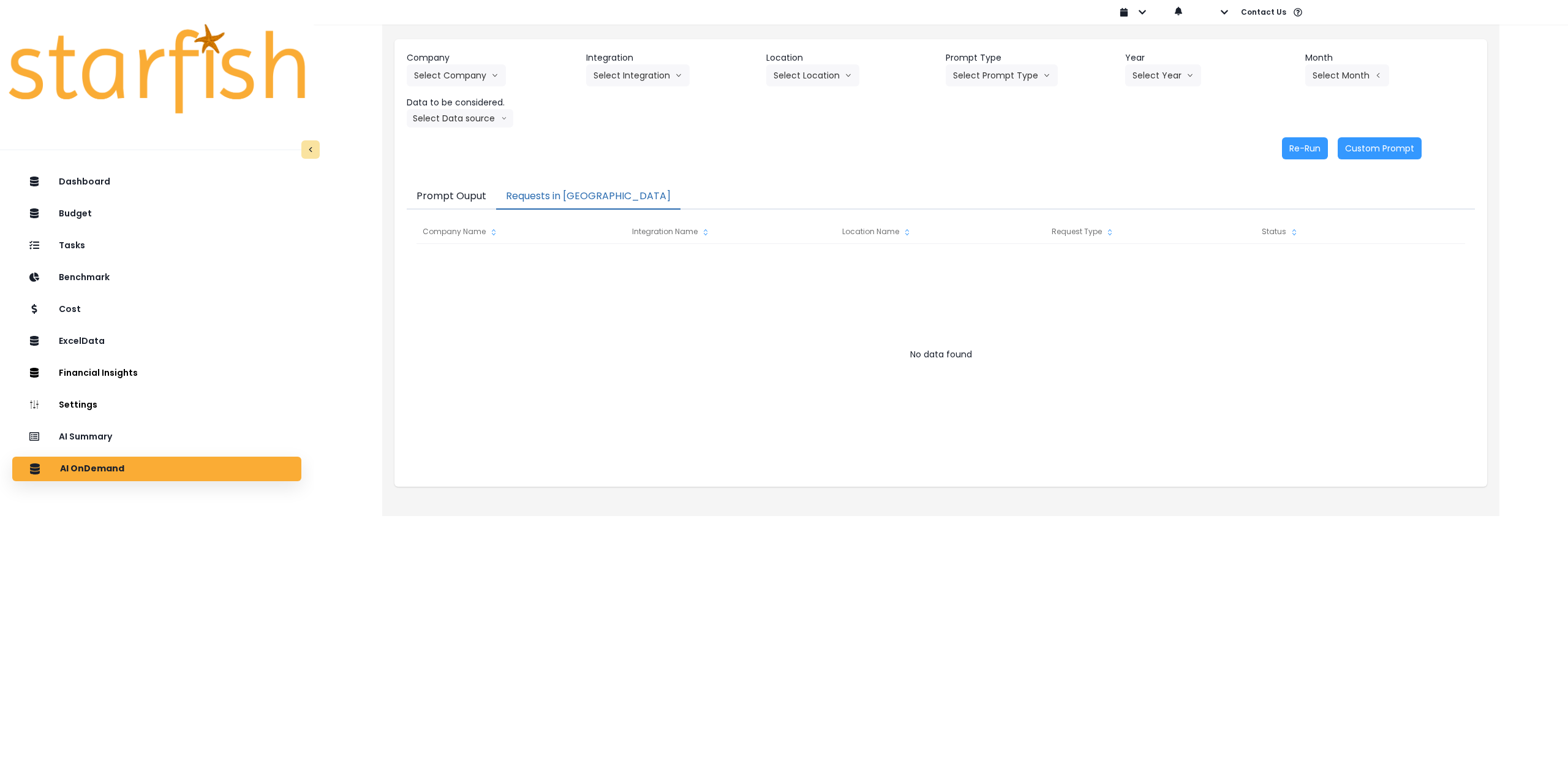
click at [562, 194] on button "Requests in [GEOGRAPHIC_DATA]" at bounding box center [588, 196] width 185 height 26
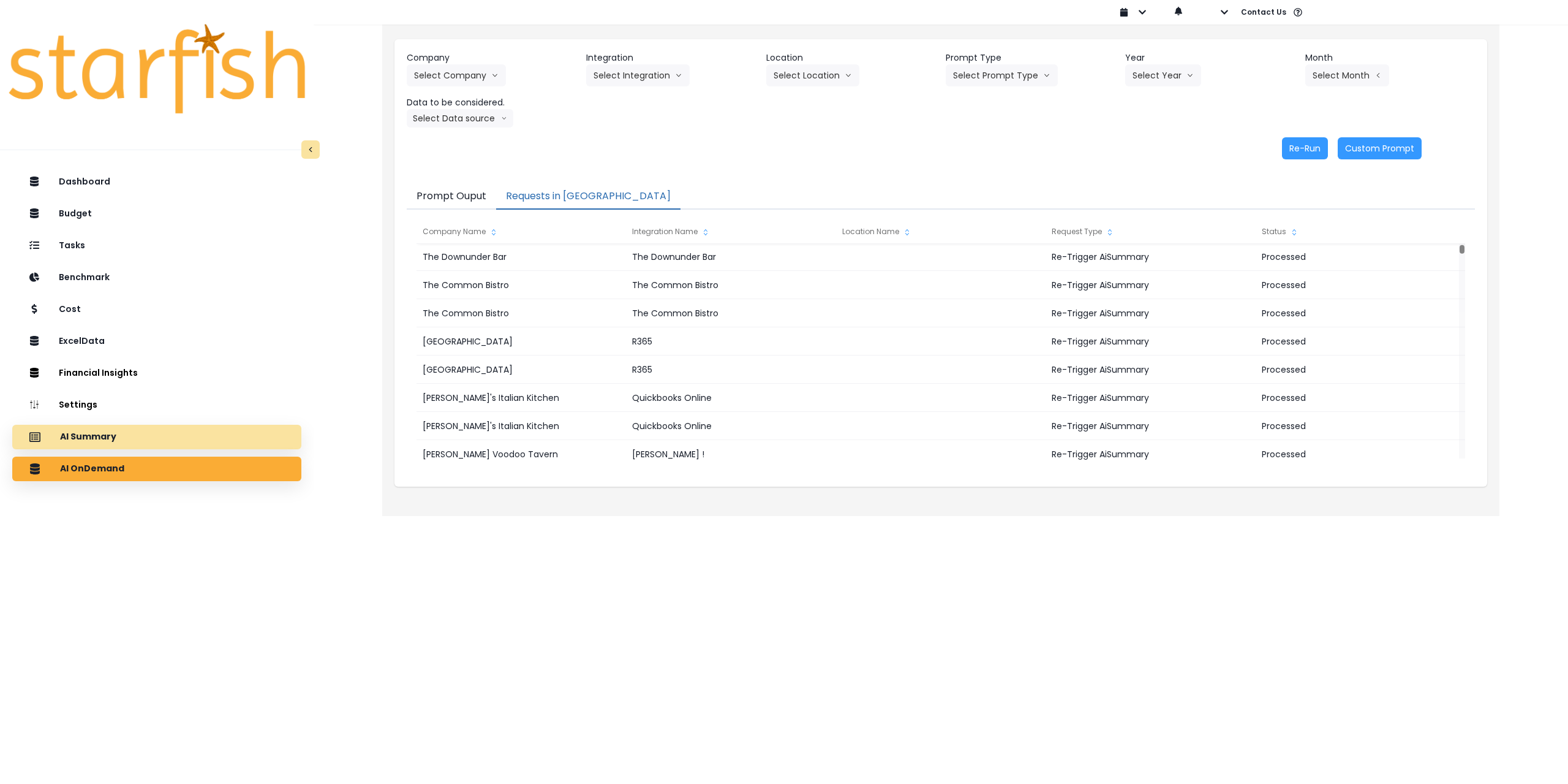
click at [168, 443] on div "AI Summary" at bounding box center [157, 437] width 269 height 26
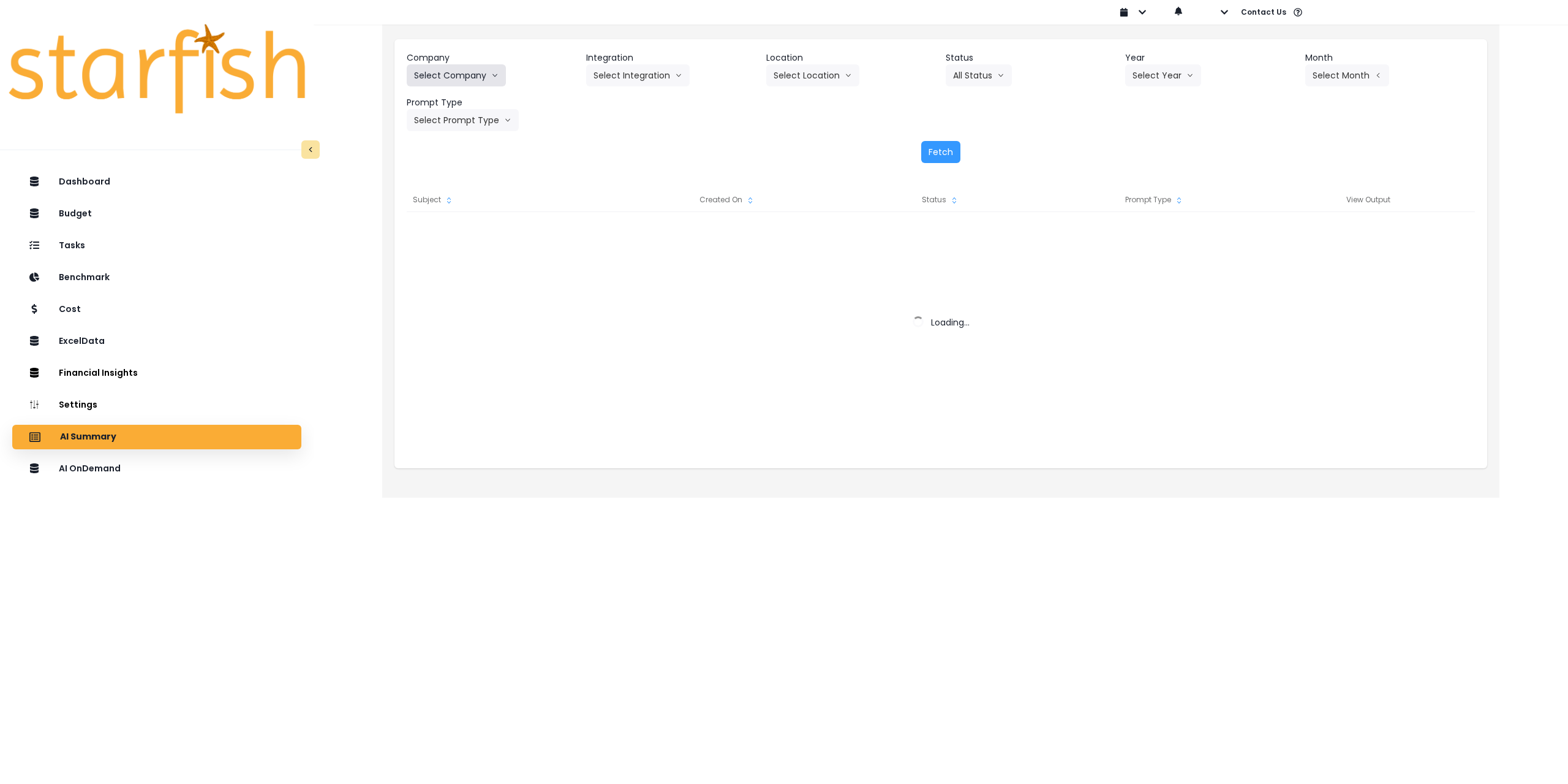
click at [469, 77] on button "Select Company" at bounding box center [456, 75] width 99 height 22
click at [475, 77] on button "Select Company" at bounding box center [456, 75] width 99 height 22
click at [478, 72] on button "Select Company" at bounding box center [456, 75] width 99 height 22
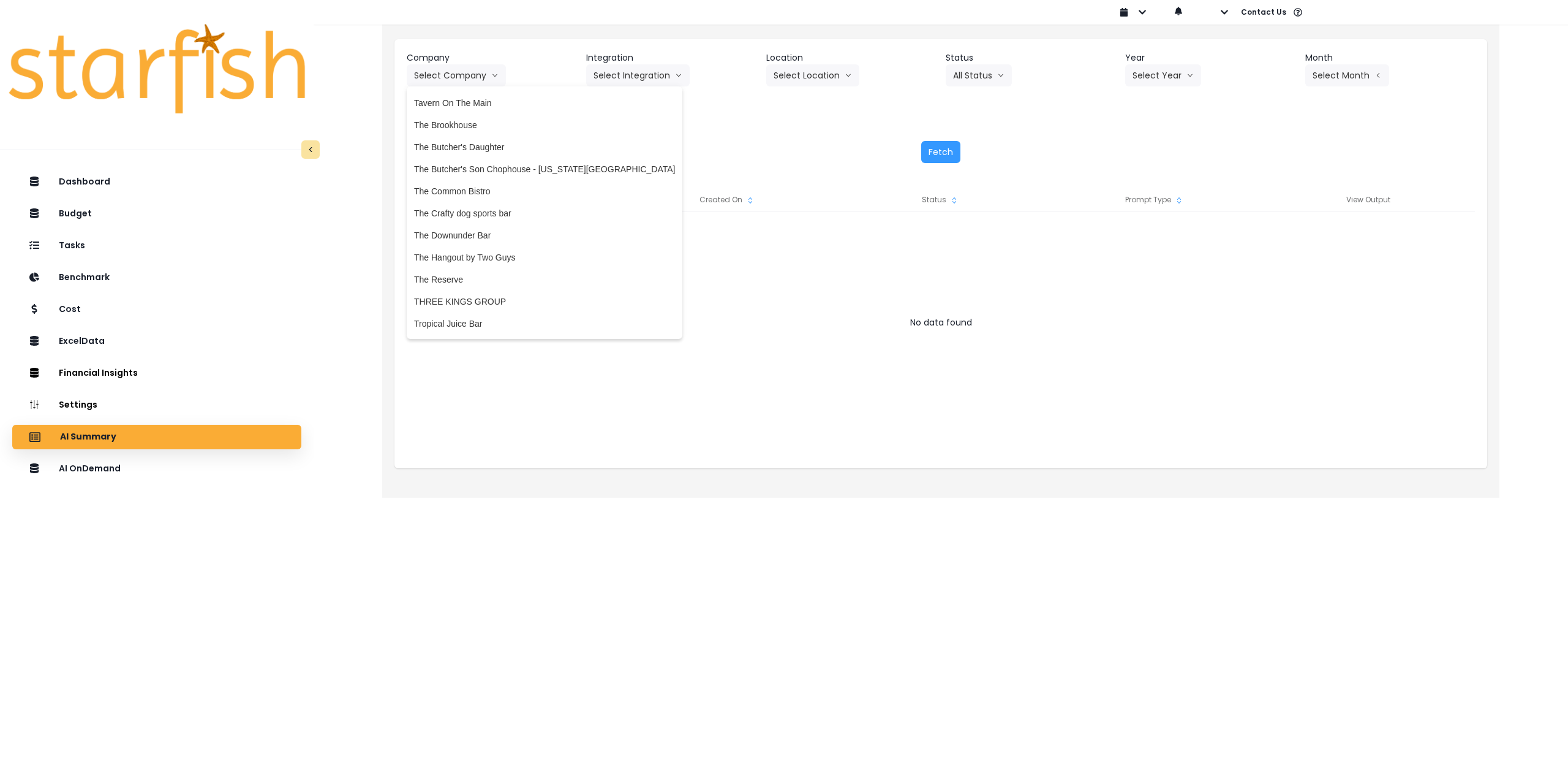
scroll to position [2417, 0]
click at [496, 199] on span "The Common Bistro" at bounding box center [544, 199] width 261 height 12
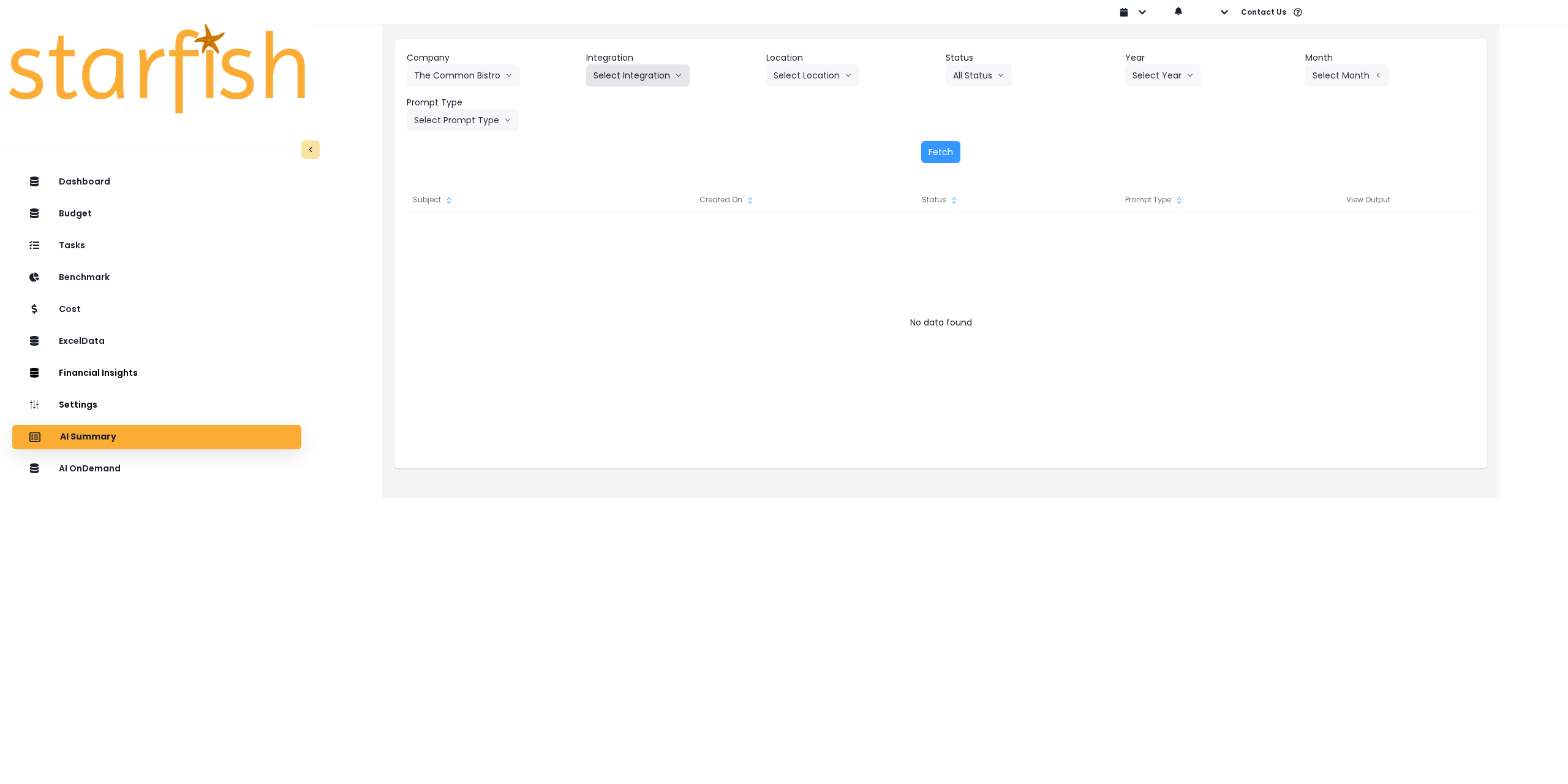
click at [625, 84] on button "Select Integration" at bounding box center [638, 75] width 104 height 22
click at [624, 100] on span "The Common Bistro" at bounding box center [632, 101] width 76 height 12
click at [806, 65] on button "Select Location" at bounding box center [813, 75] width 93 height 22
drag, startPoint x: 803, startPoint y: 103, endPoint x: 861, endPoint y: 102, distance: 58.0
click at [803, 104] on span "All Locations" at bounding box center [798, 101] width 48 height 12
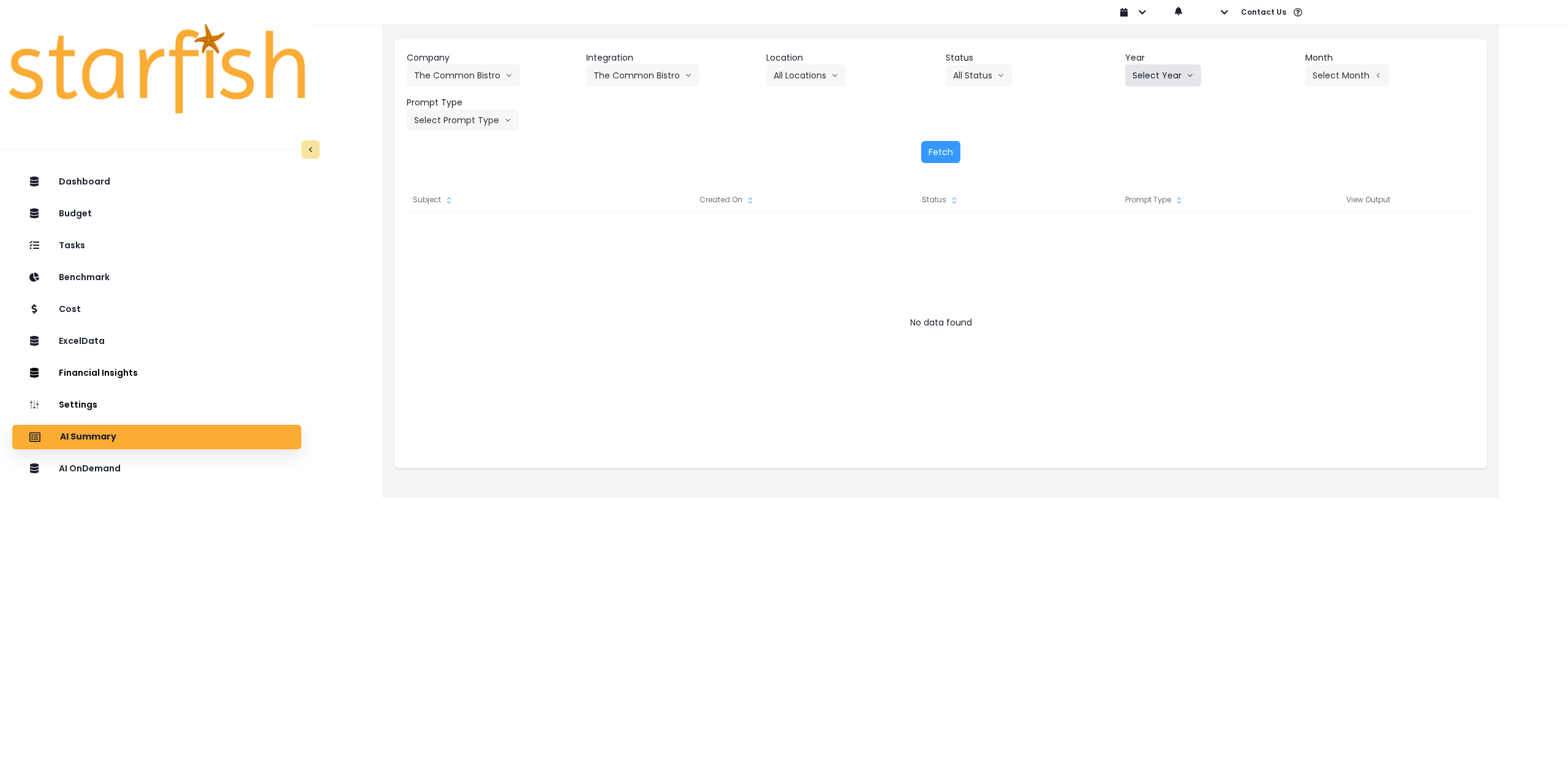
click at [1170, 80] on button "Select Year" at bounding box center [1164, 75] width 76 height 22
click at [1141, 144] on span "2025" at bounding box center [1142, 145] width 19 height 12
click at [1333, 79] on button "Select Month" at bounding box center [1347, 75] width 84 height 22
click at [1281, 211] on span "July" at bounding box center [1286, 211] width 24 height 12
click at [471, 125] on button "Select Prompt Type" at bounding box center [462, 120] width 112 height 22
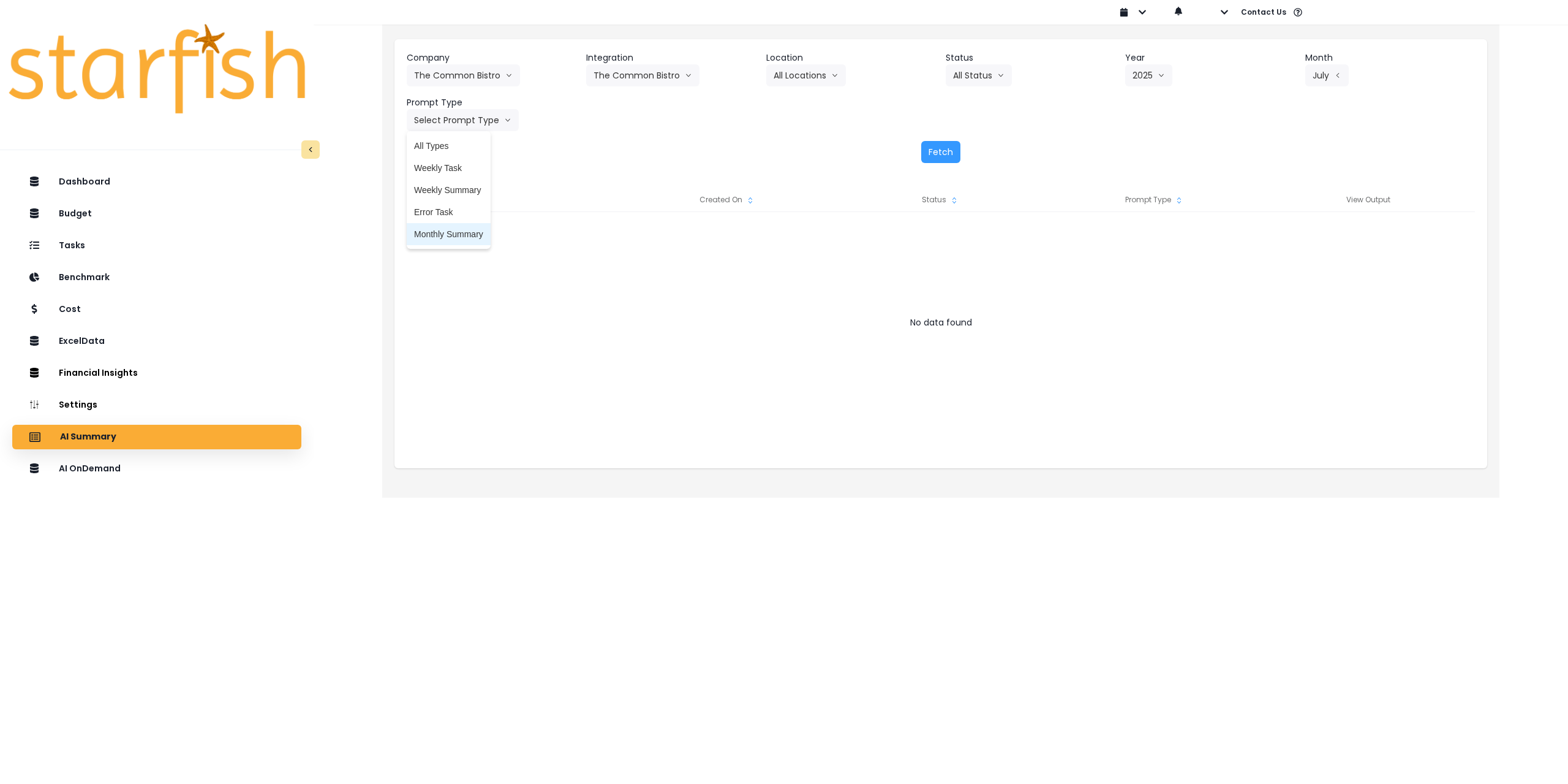
click at [446, 233] on span "Monthly Summary" at bounding box center [449, 234] width 70 height 12
click at [946, 152] on button "Fetch" at bounding box center [940, 152] width 39 height 22
